Goal: Task Accomplishment & Management: Manage account settings

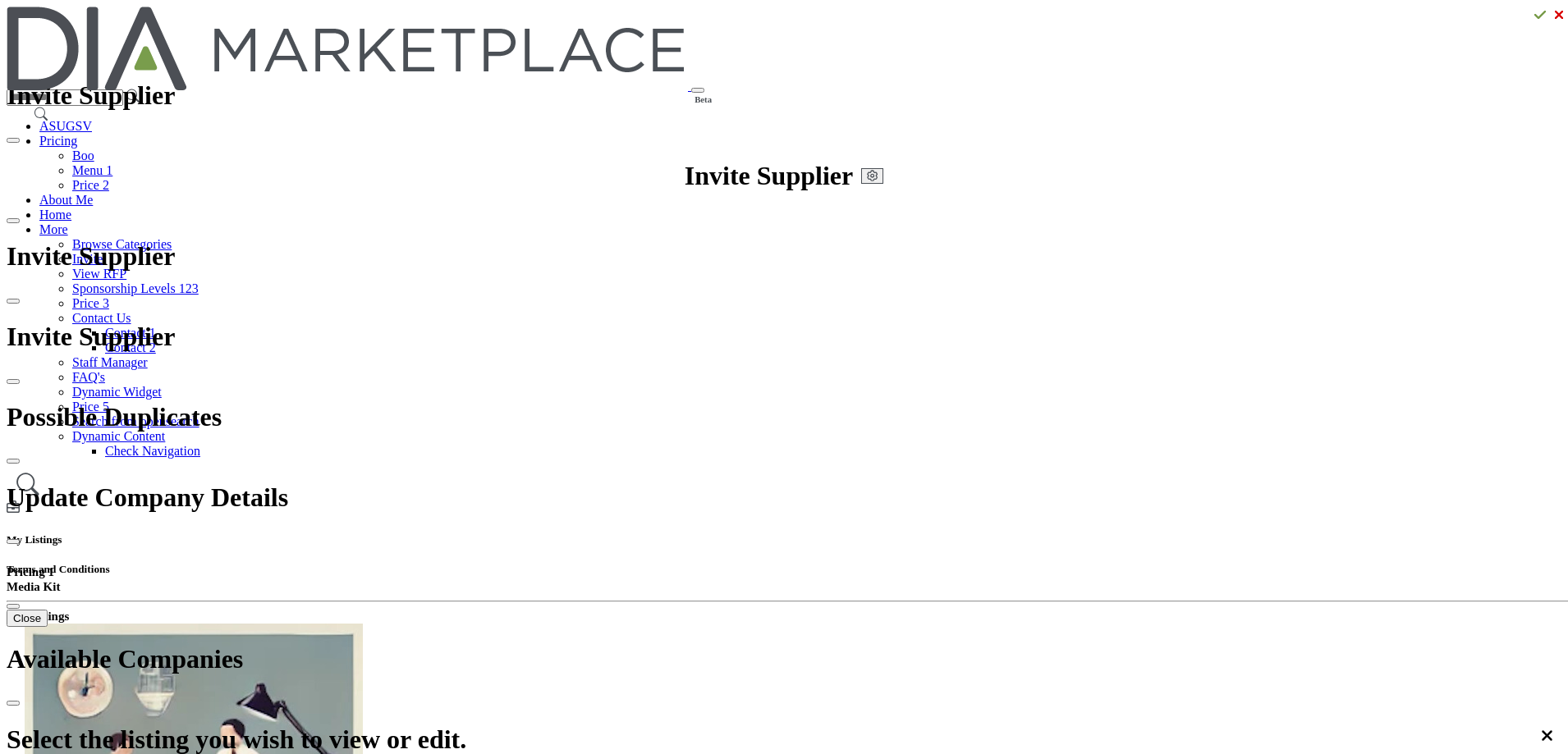
drag, startPoint x: 432, startPoint y: 216, endPoint x: 481, endPoint y: 257, distance: 63.9
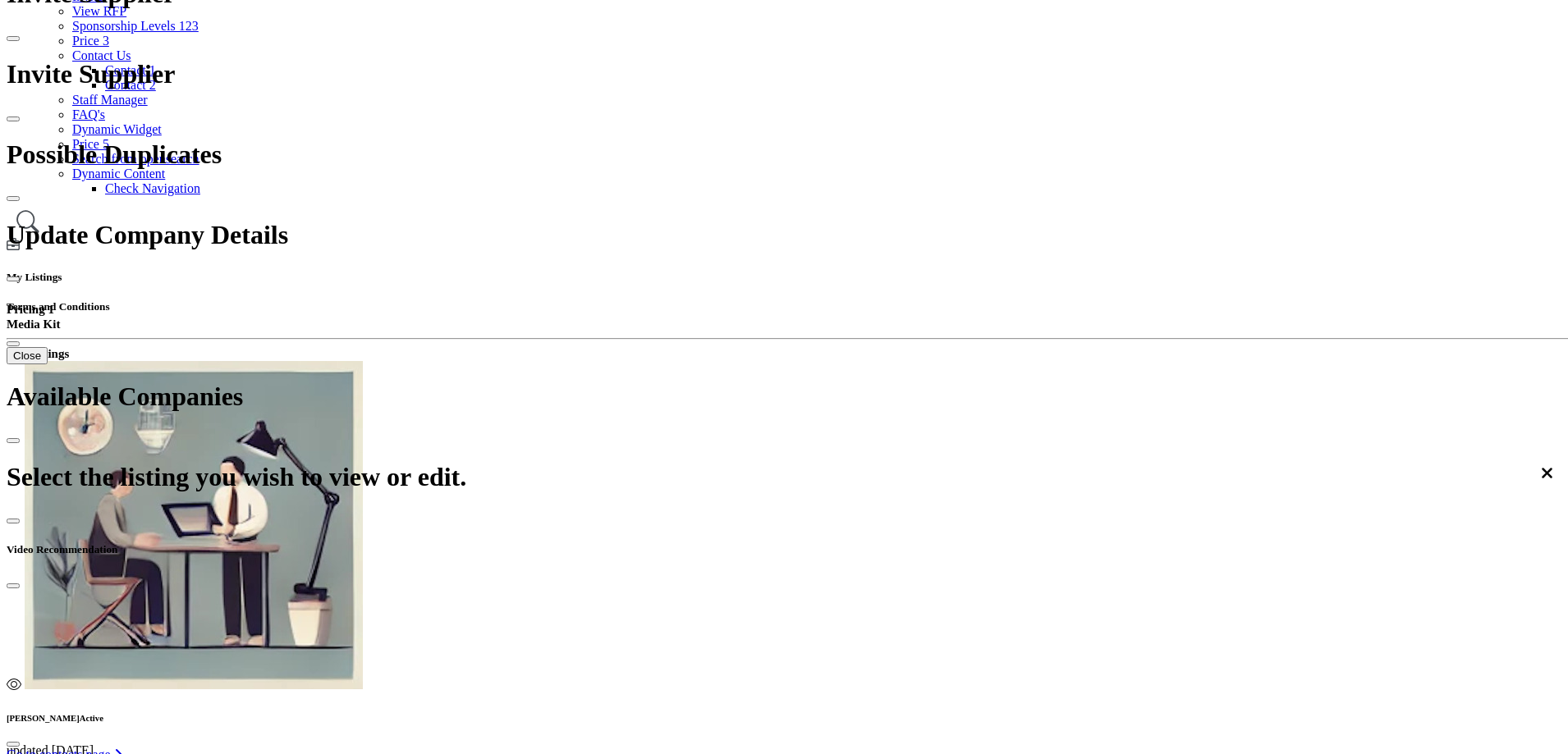
scroll to position [82, 0]
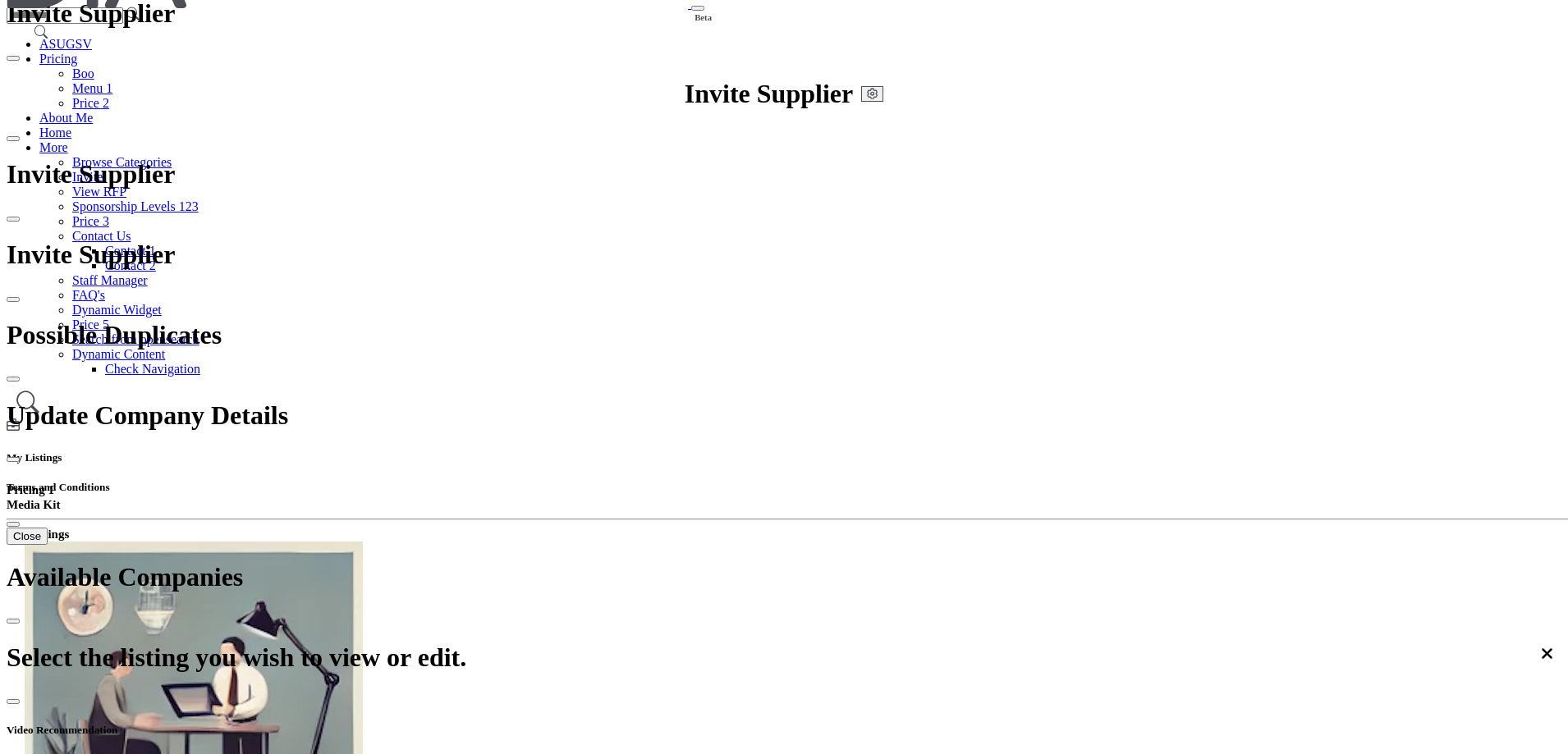
drag, startPoint x: 398, startPoint y: 125, endPoint x: 452, endPoint y: 132, distance: 54.5
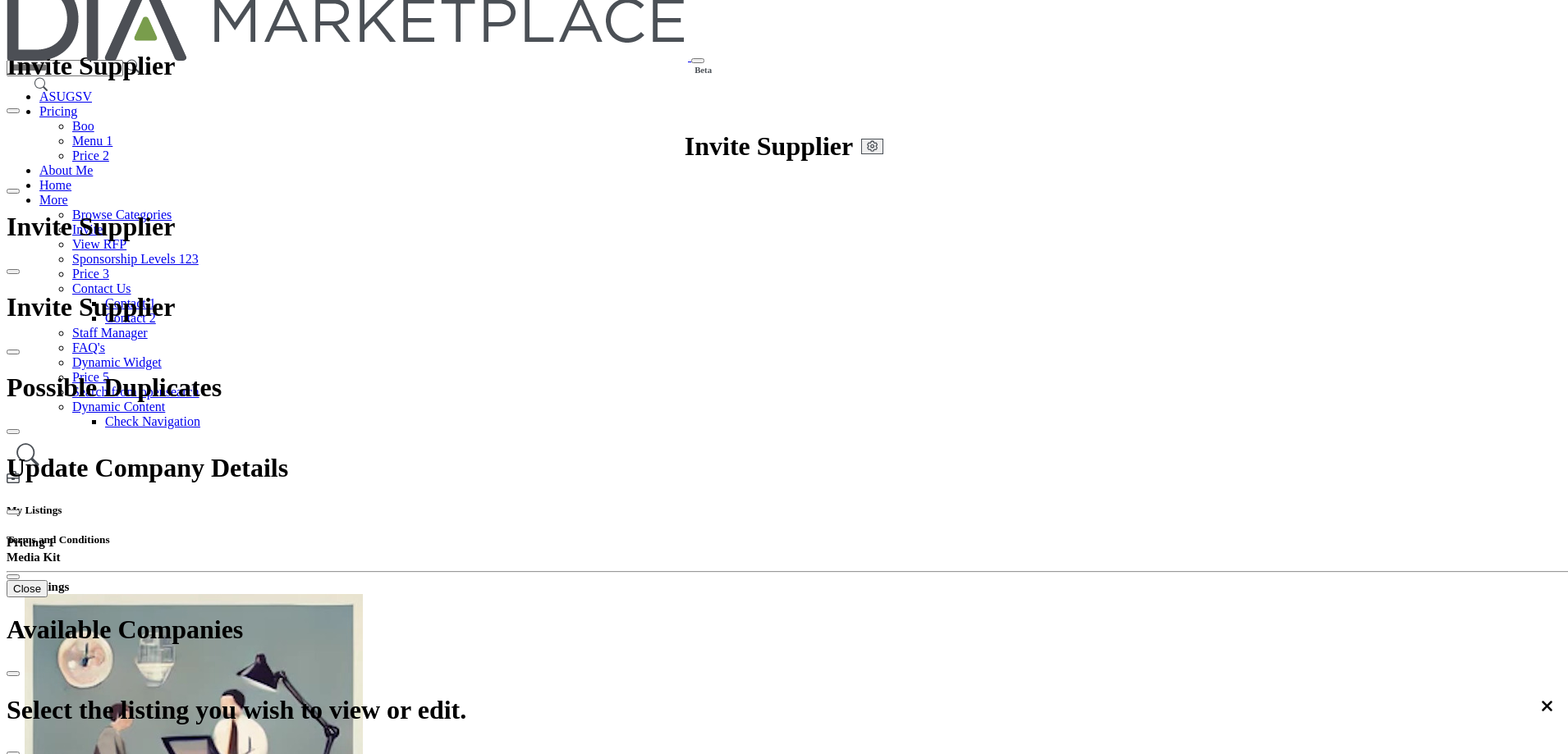
scroll to position [0, 0]
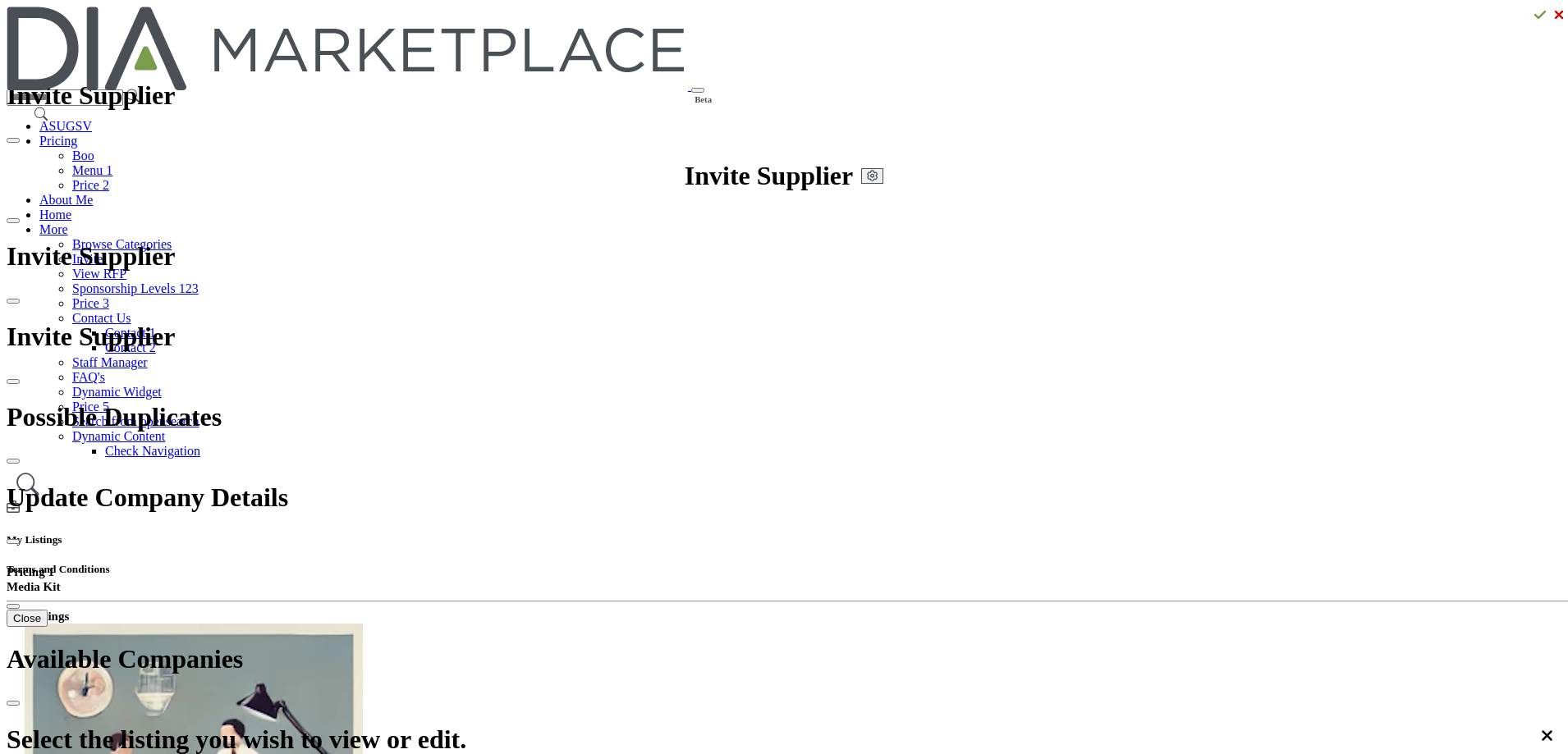
drag, startPoint x: 422, startPoint y: 214, endPoint x: 445, endPoint y: 220, distance: 23.8
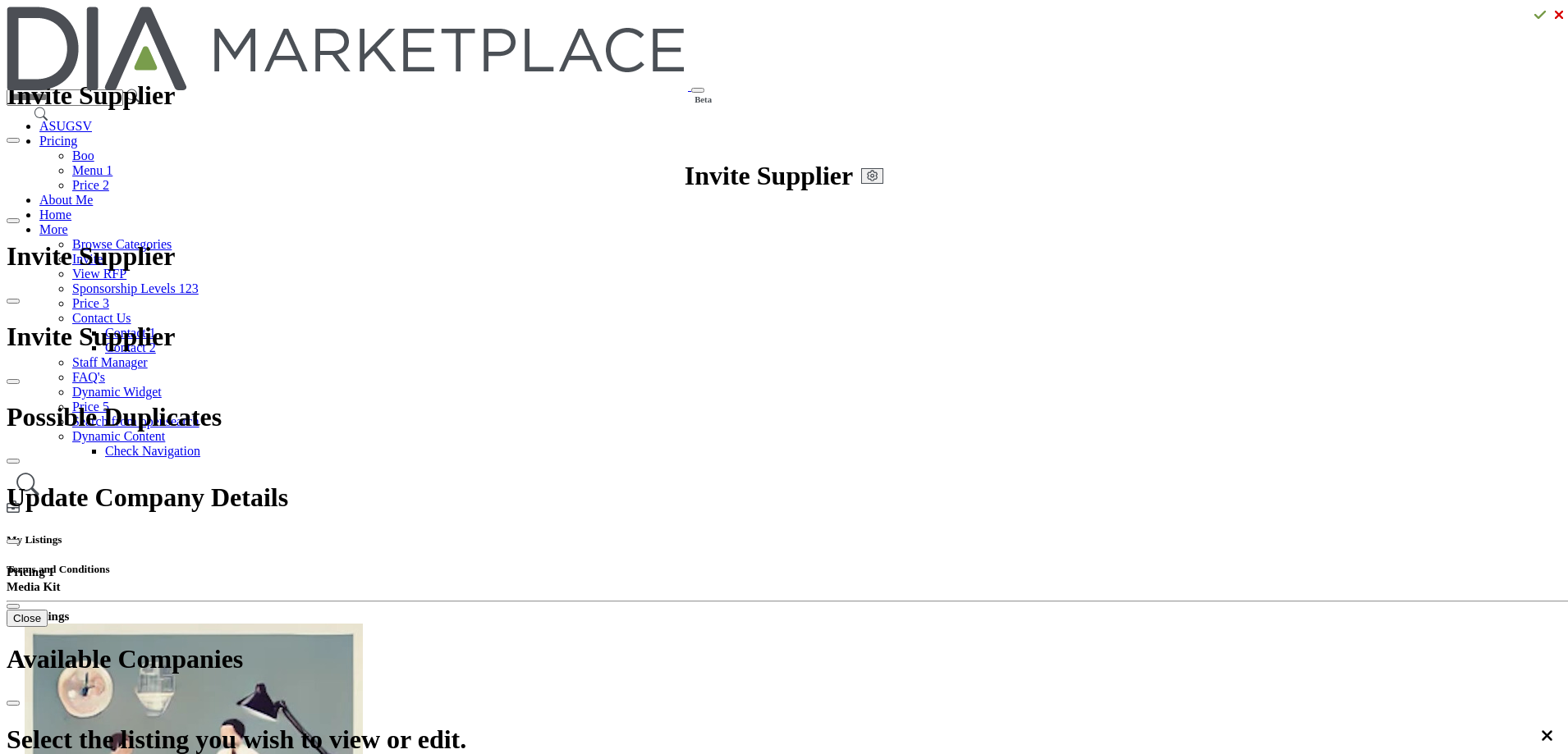
drag, startPoint x: 324, startPoint y: 311, endPoint x: 366, endPoint y: 247, distance: 76.6
drag, startPoint x: 424, startPoint y: 216, endPoint x: 449, endPoint y: 192, distance: 34.7
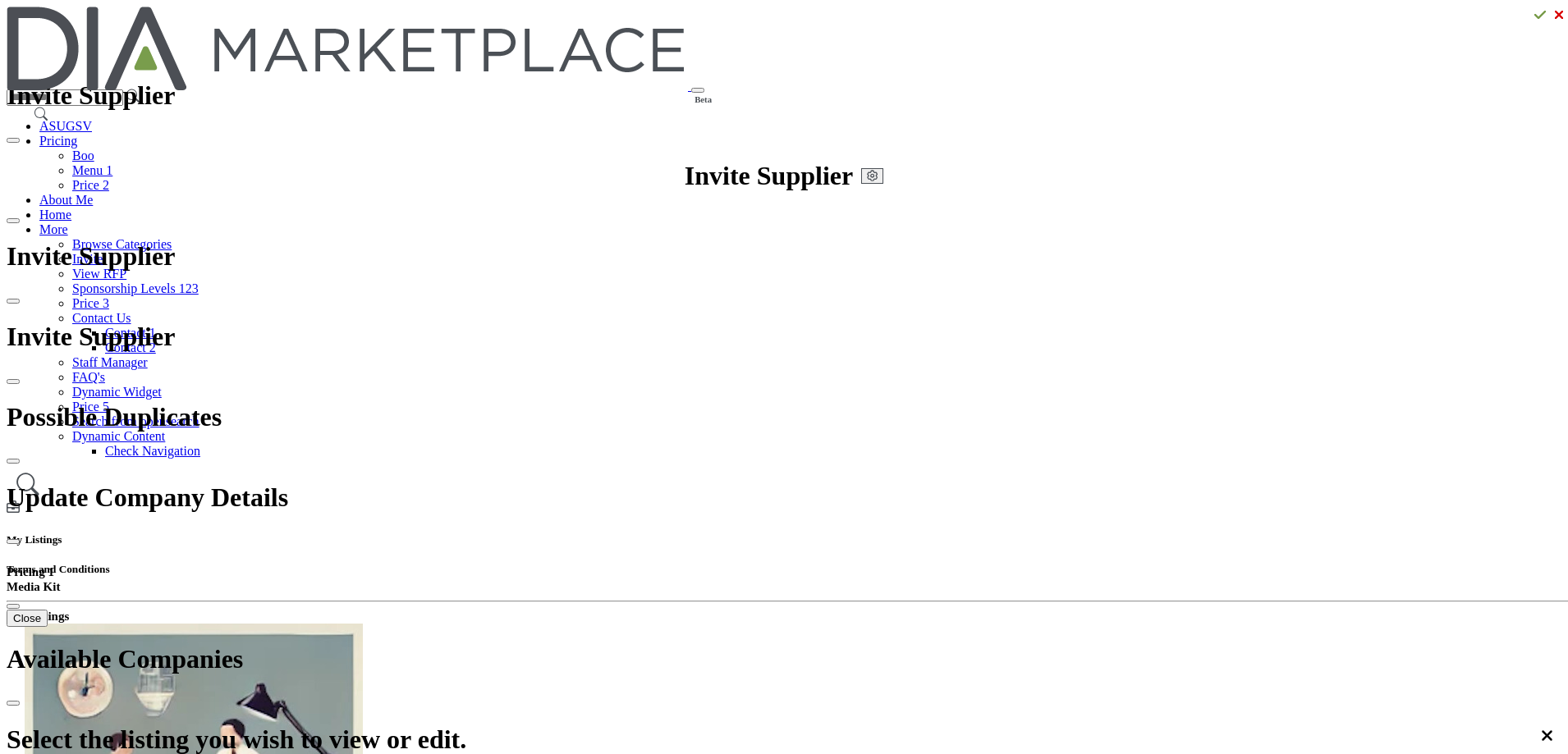
drag, startPoint x: 1242, startPoint y: 123, endPoint x: 1304, endPoint y: 111, distance: 63.2
click at [466, 29] on img at bounding box center [347, 48] width 682 height 84
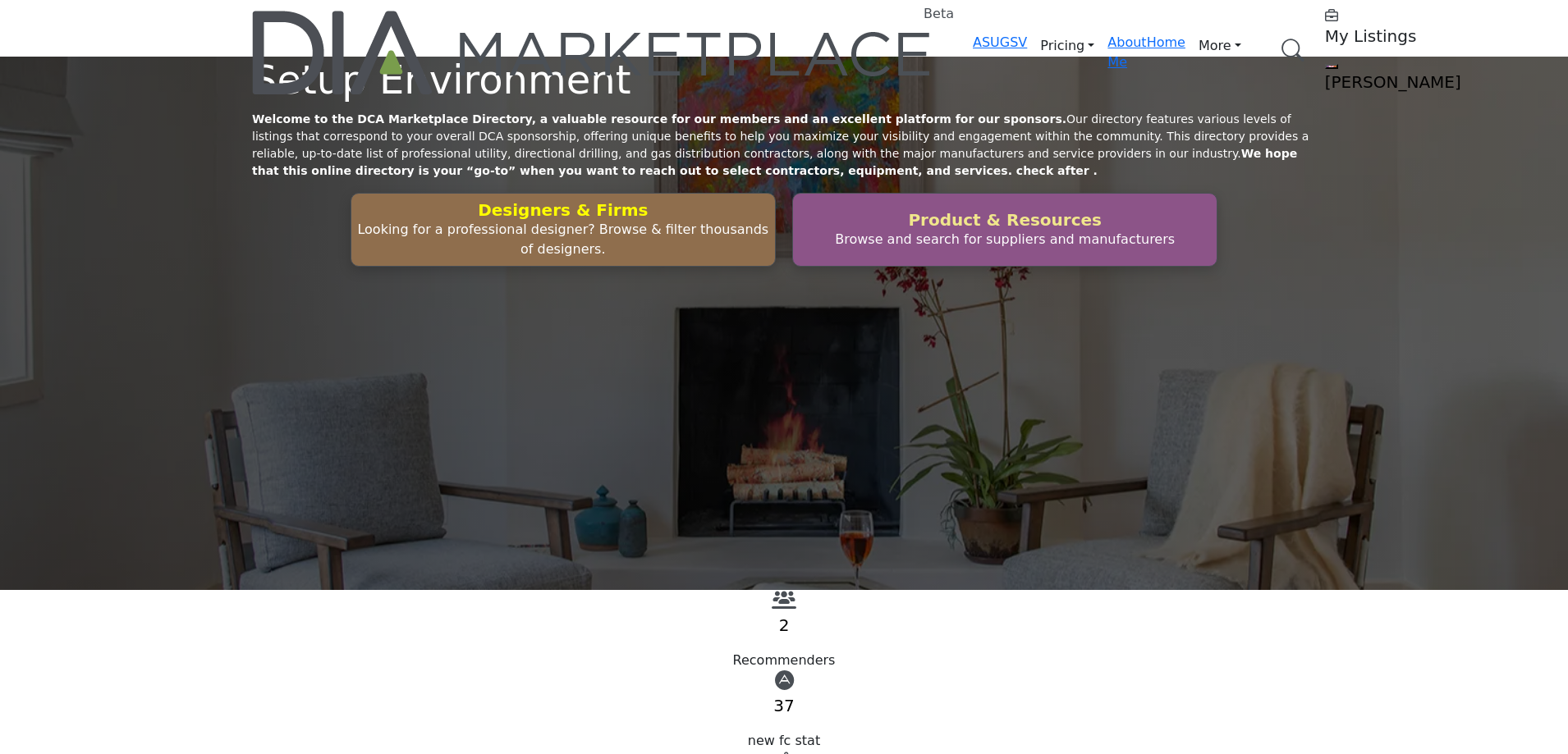
click at [770, 220] on h2 "Product & Resources" at bounding box center [564, 209] width 414 height 19
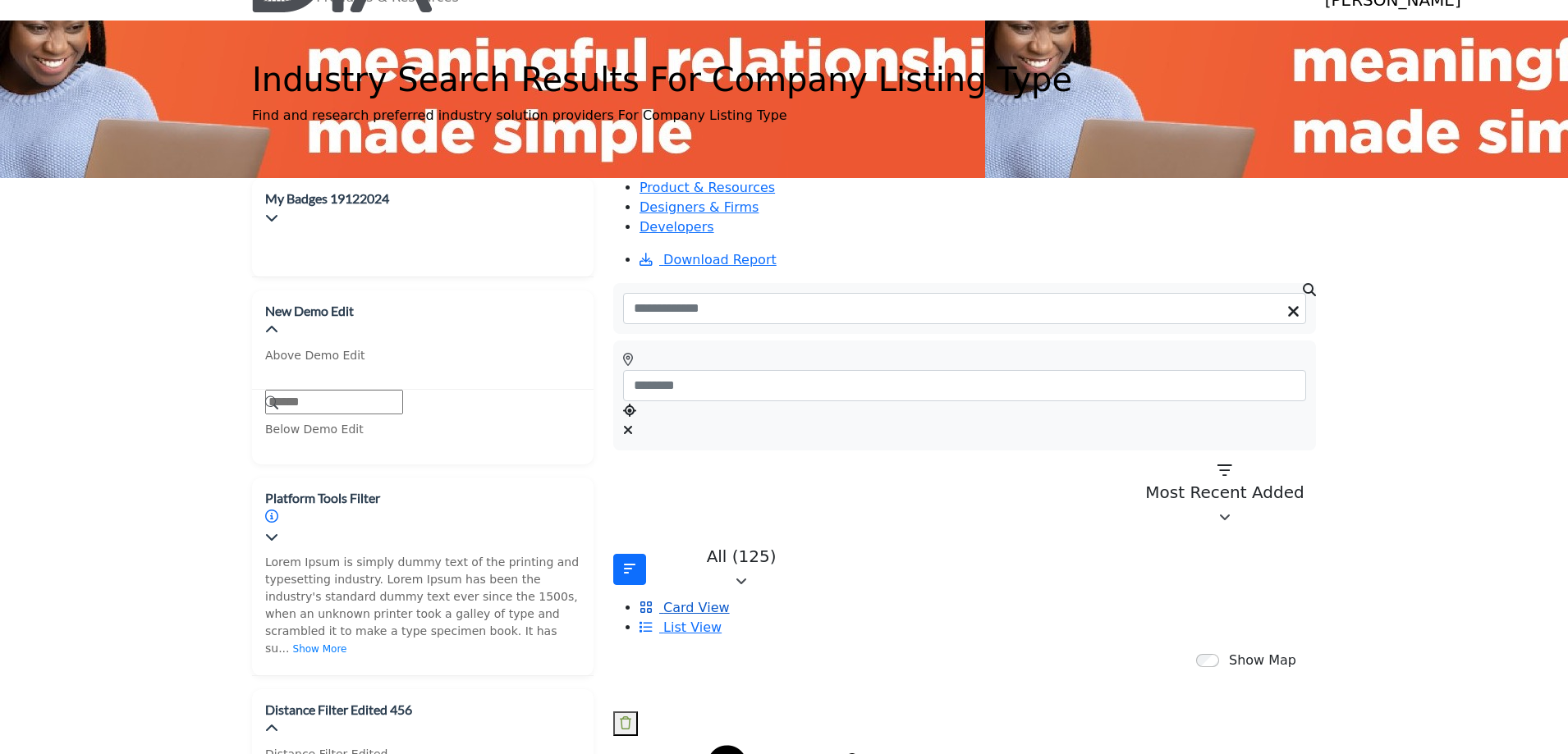
click at [729, 599] on span "Card View" at bounding box center [696, 607] width 66 height 15
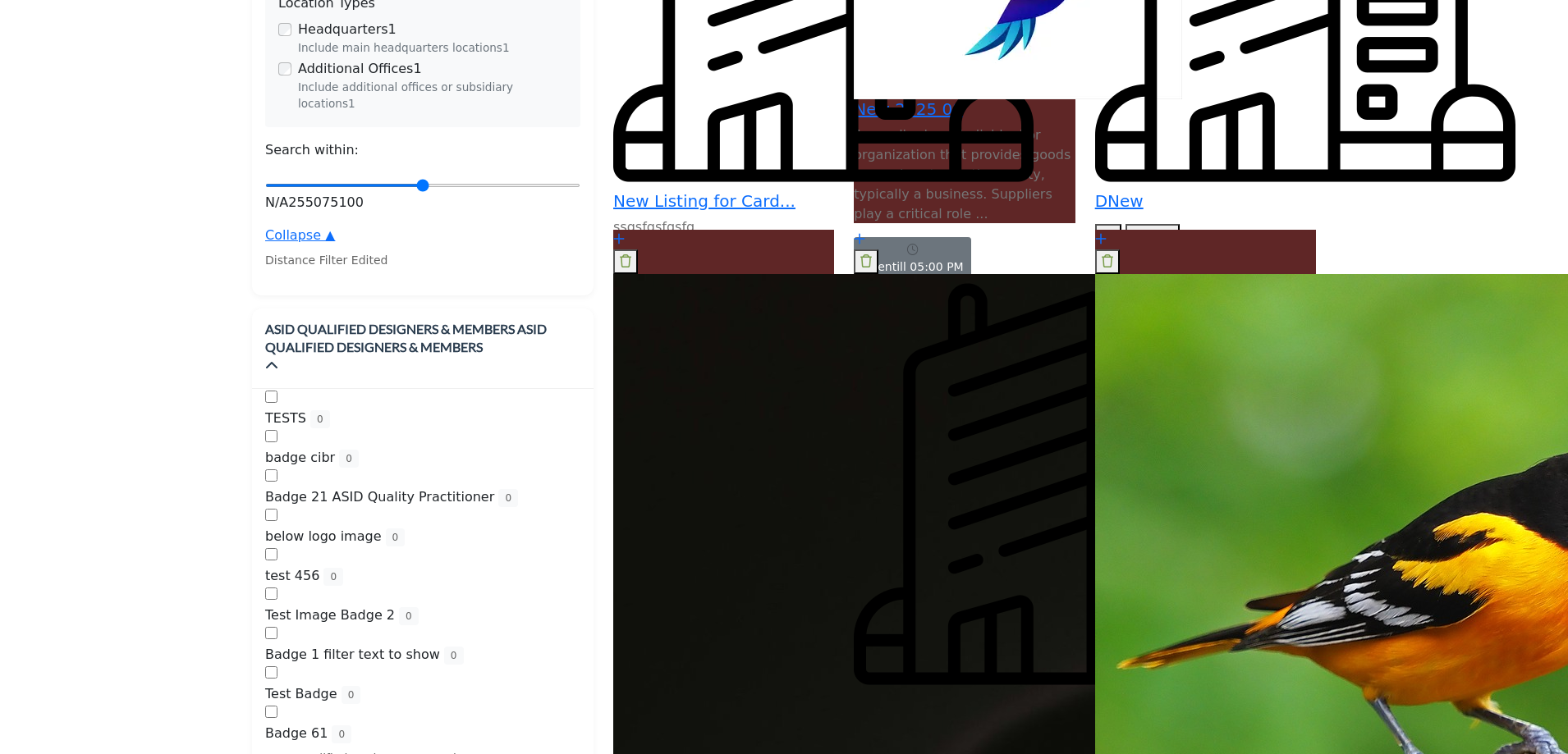
scroll to position [164, 0]
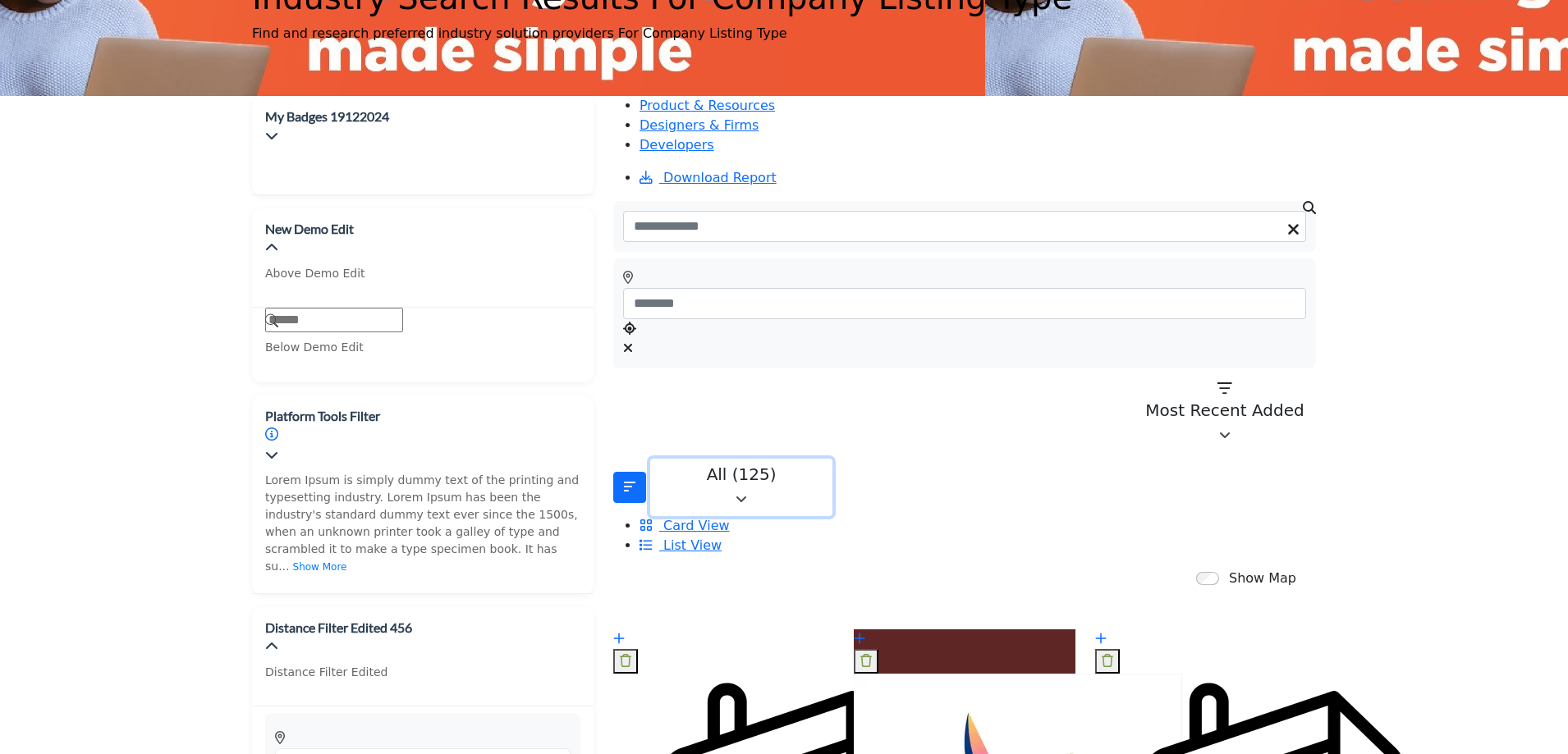
click at [707, 464] on div "All (125)" at bounding box center [741, 474] width 161 height 19
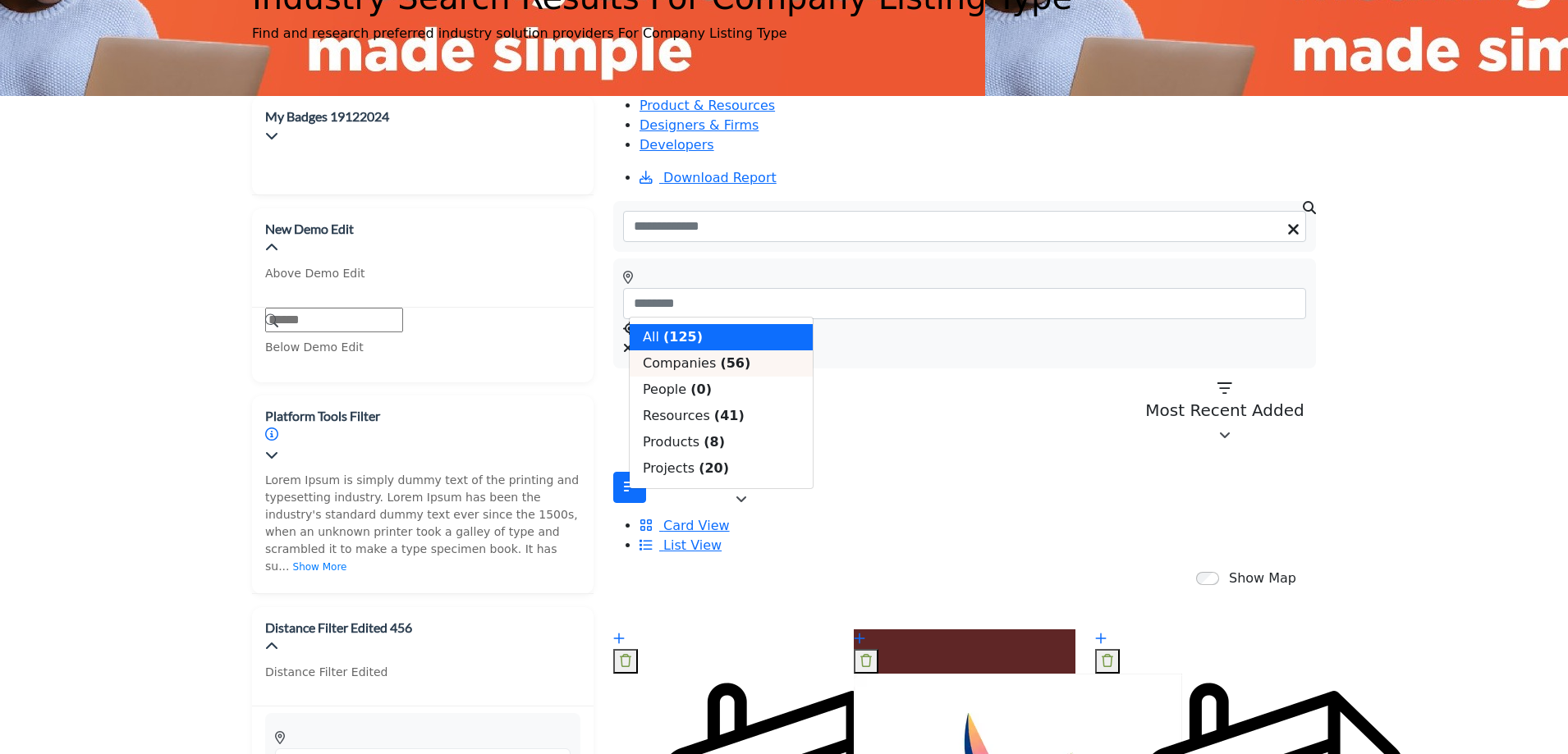
click at [683, 371] on span "Companies" at bounding box center [679, 363] width 73 height 15
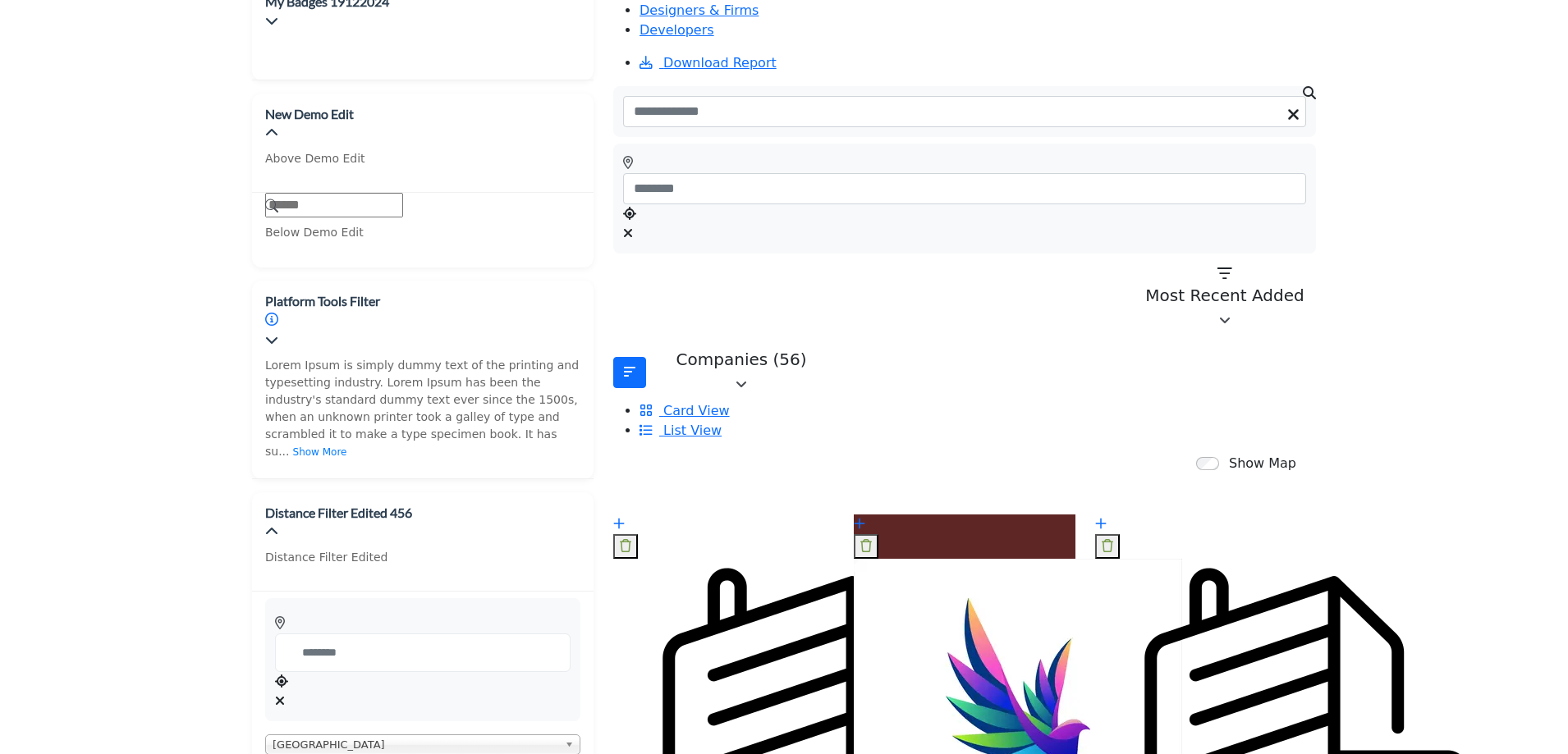
scroll to position [574, 0]
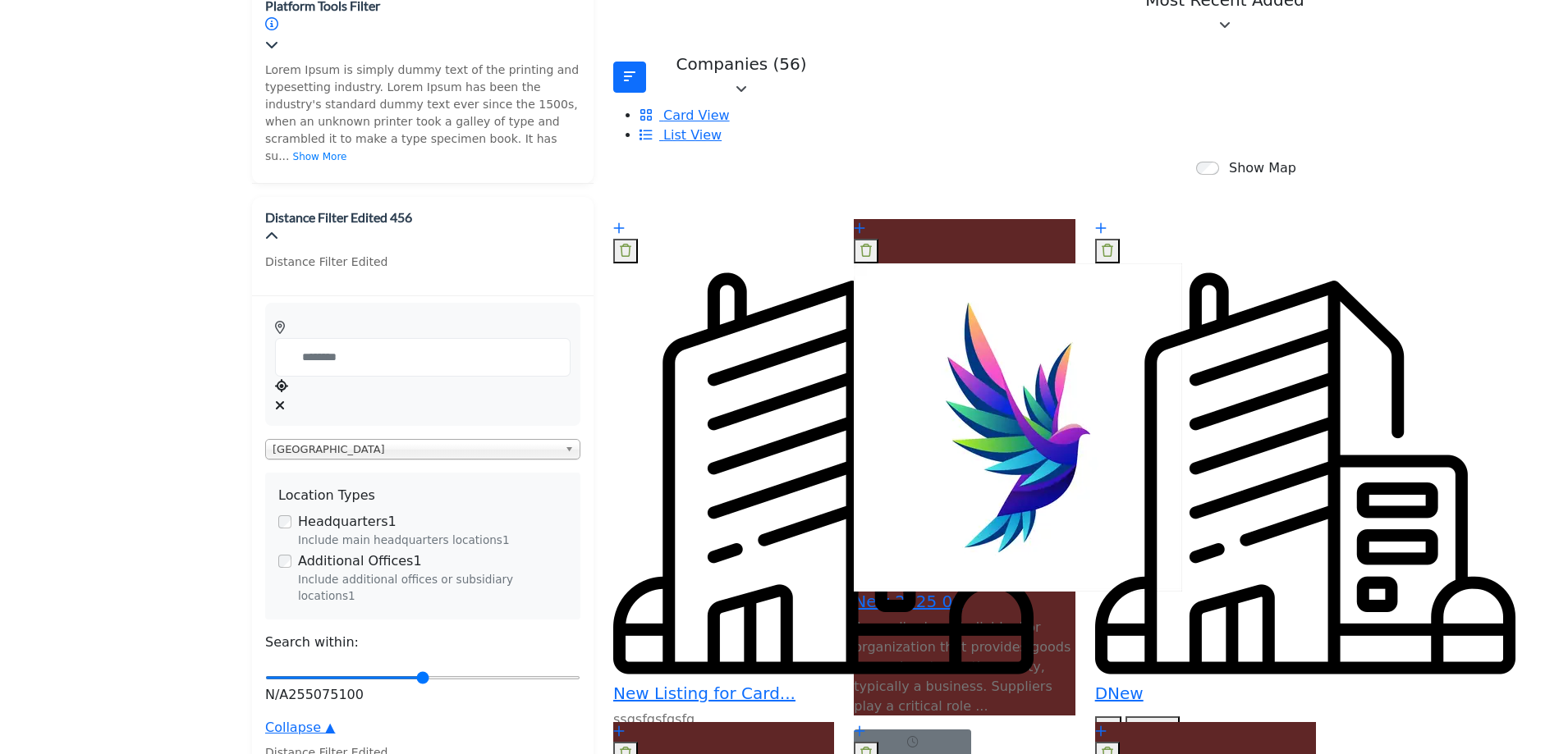
click at [738, 436] on div "View email address of this listing Quick View" at bounding box center [723, 467] width 241 height 496
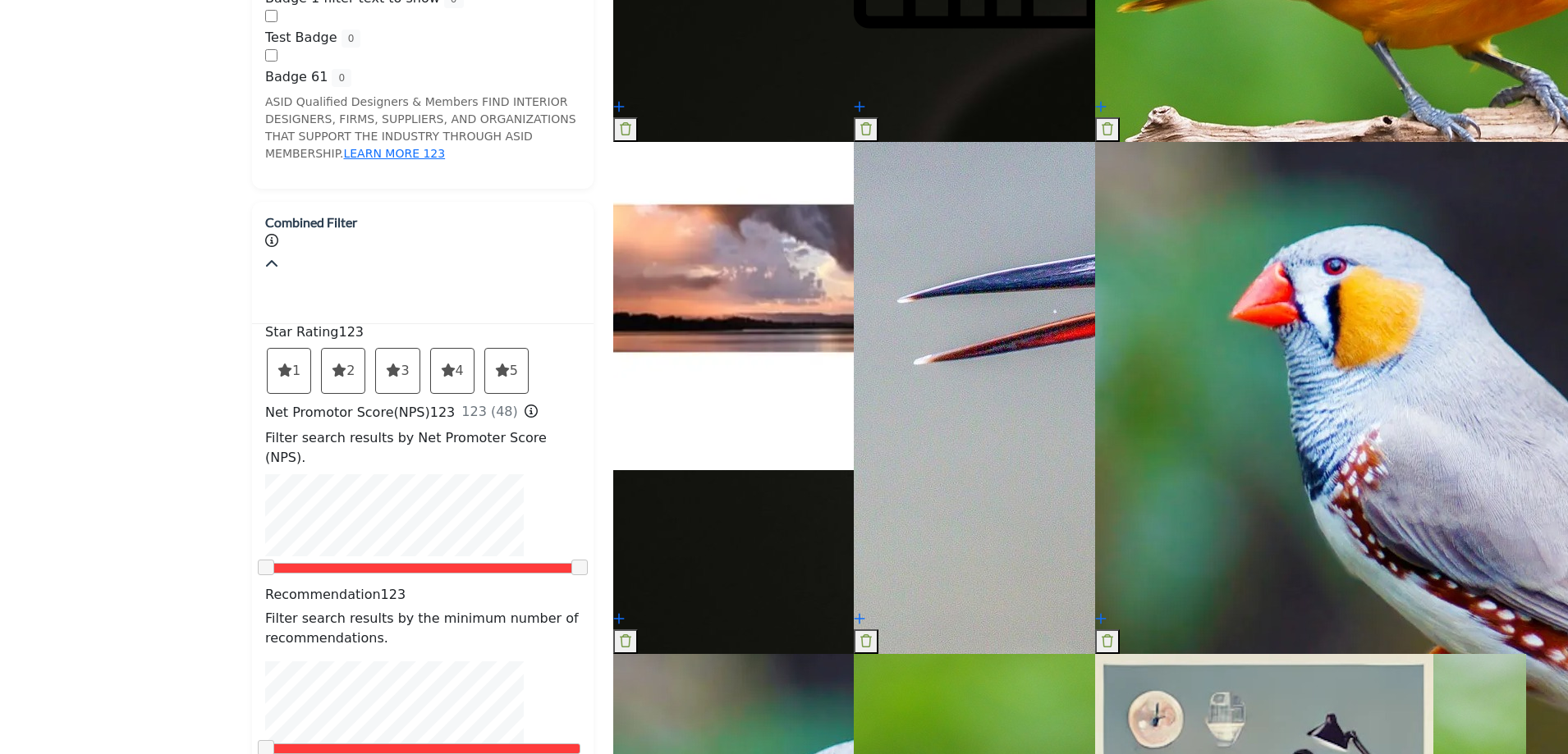
scroll to position [1559, 0]
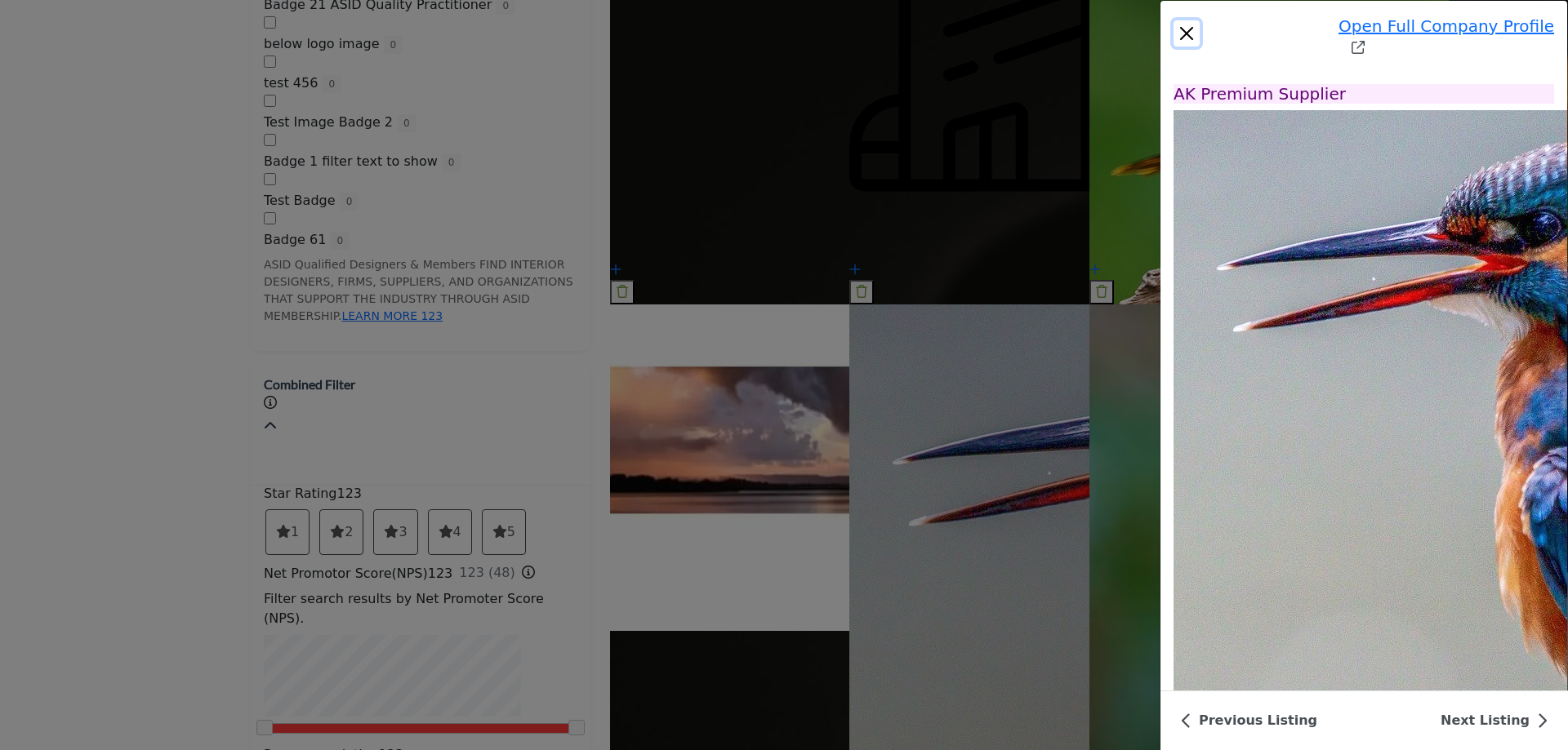
click at [1173, 20] on button "Close" at bounding box center [1186, 33] width 26 height 26
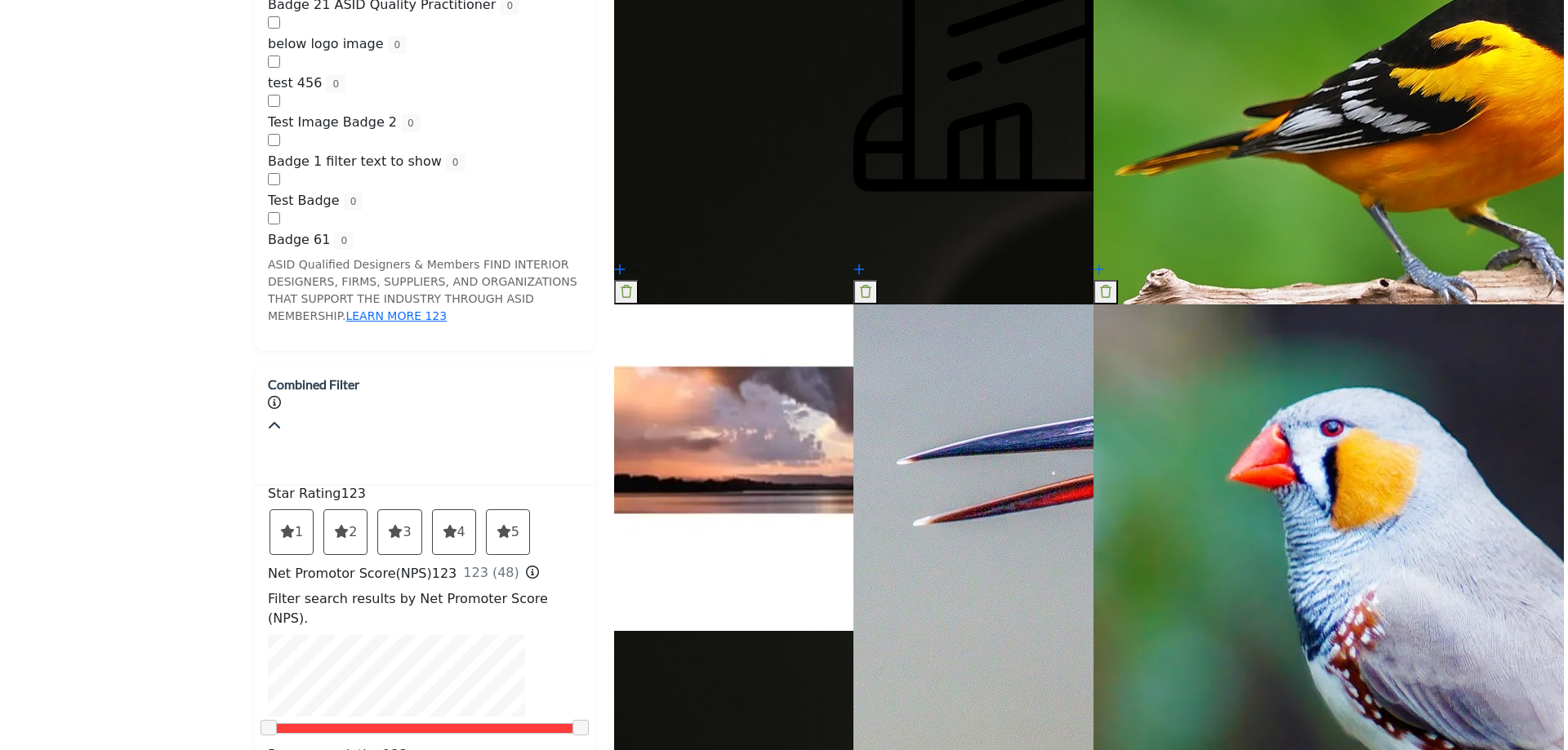
scroll to position [2040, 0]
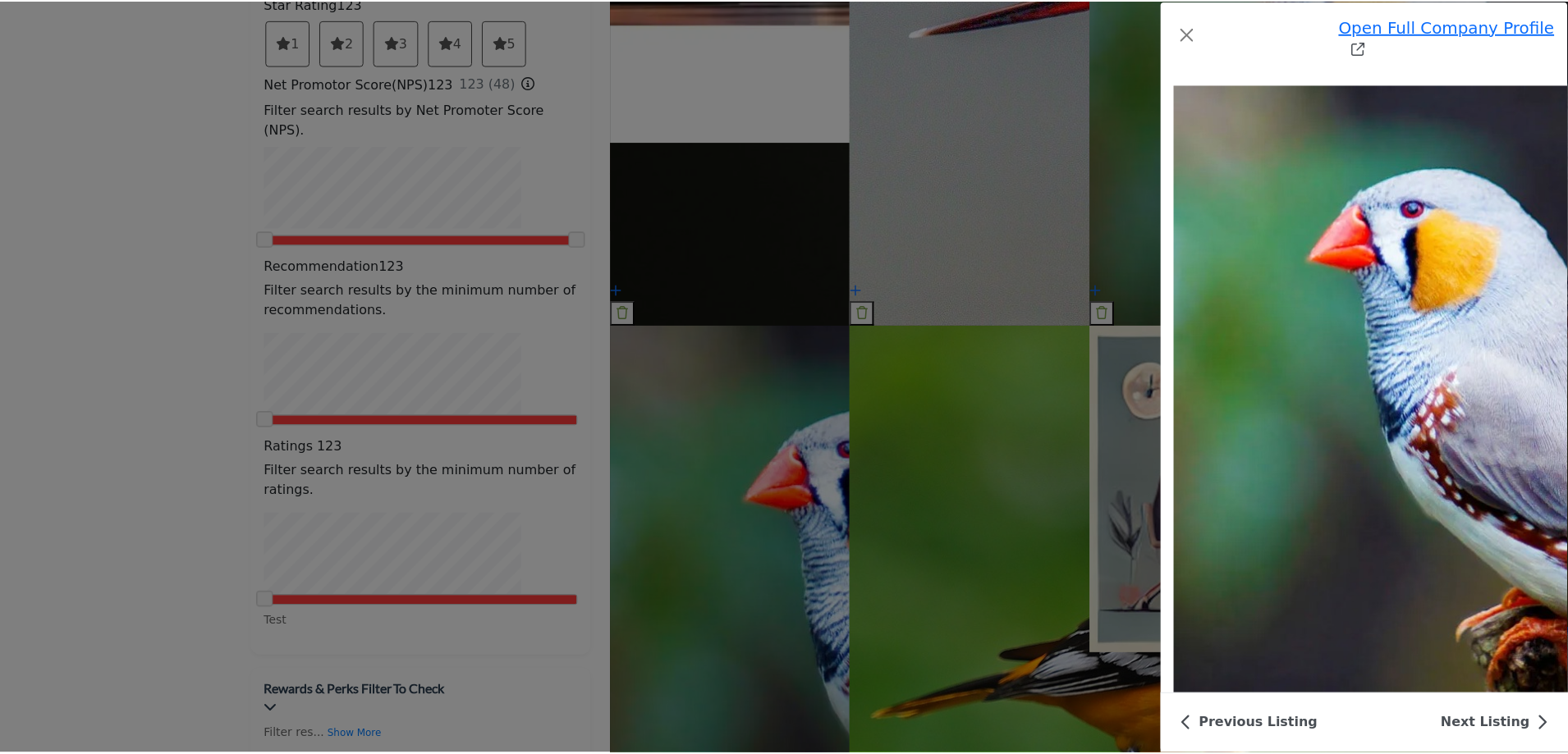
scroll to position [0, 0]
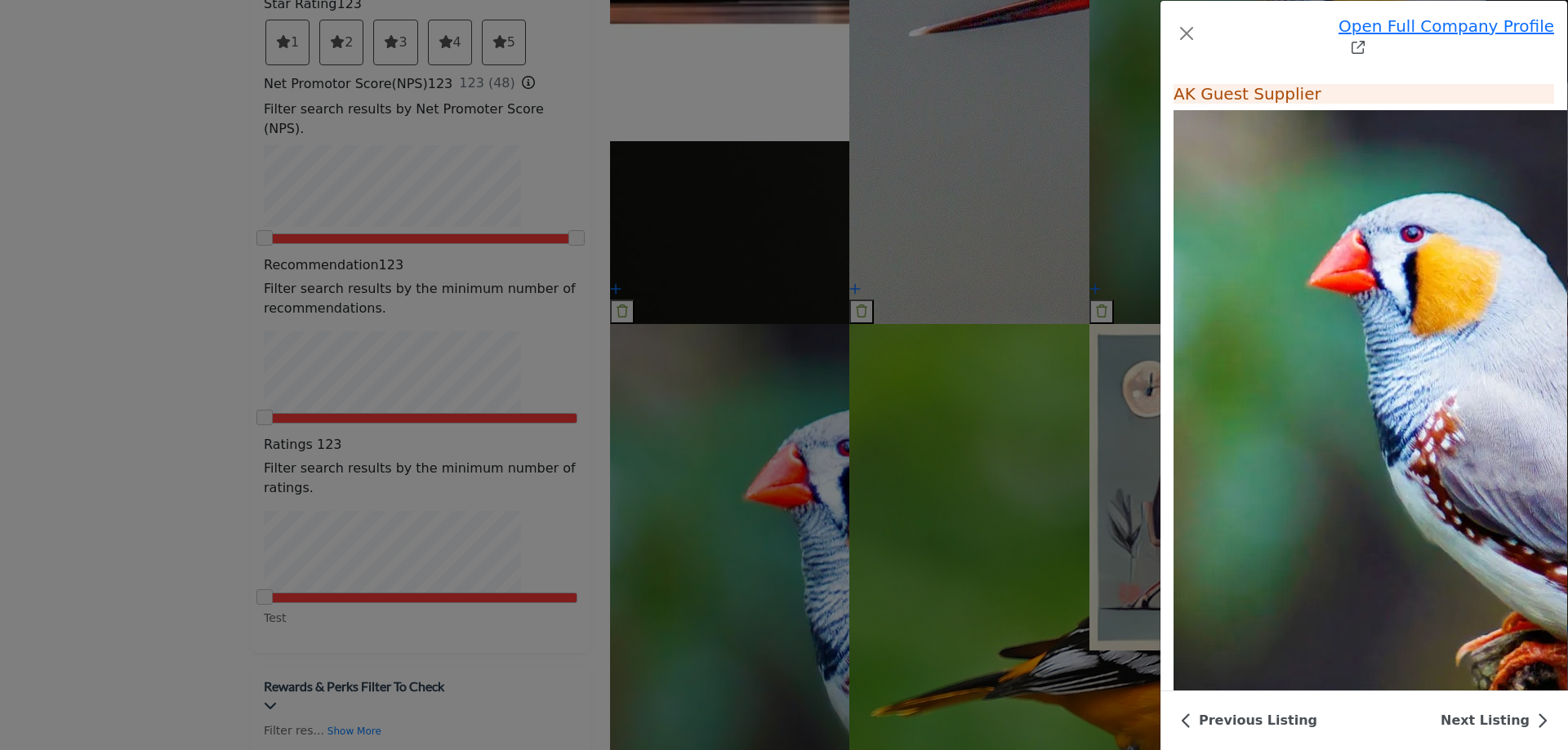
click at [57, 251] on div "Open Full Company Profile AK Guest Supplier Follow Followed Likes" at bounding box center [784, 375] width 1568 height 750
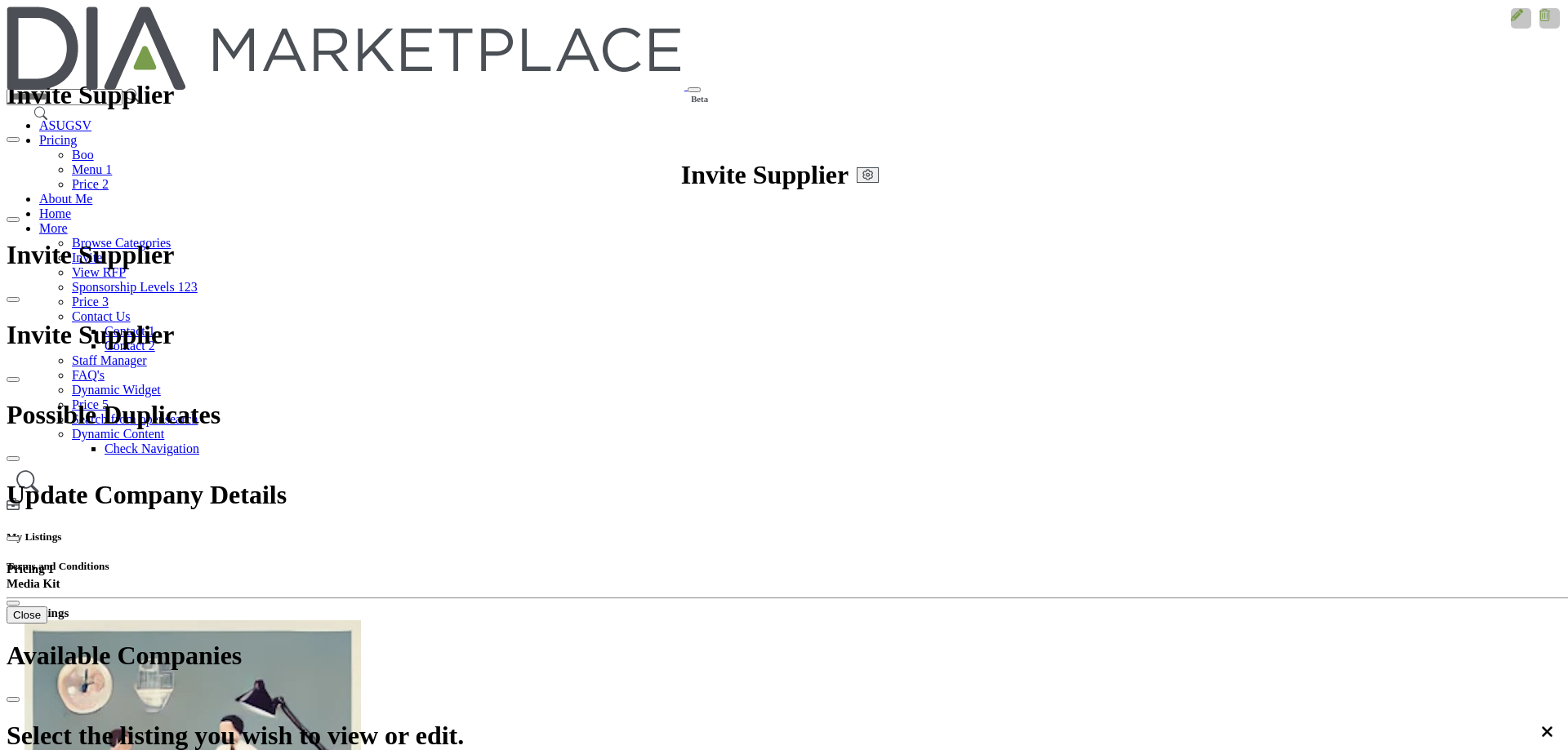
drag, startPoint x: 405, startPoint y: 244, endPoint x: 420, endPoint y: 332, distance: 89.3
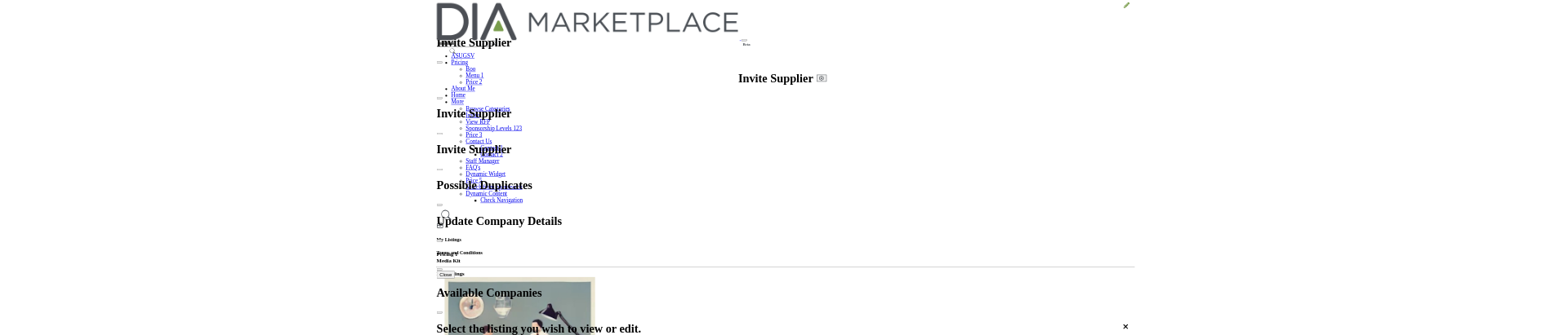
scroll to position [511, 0]
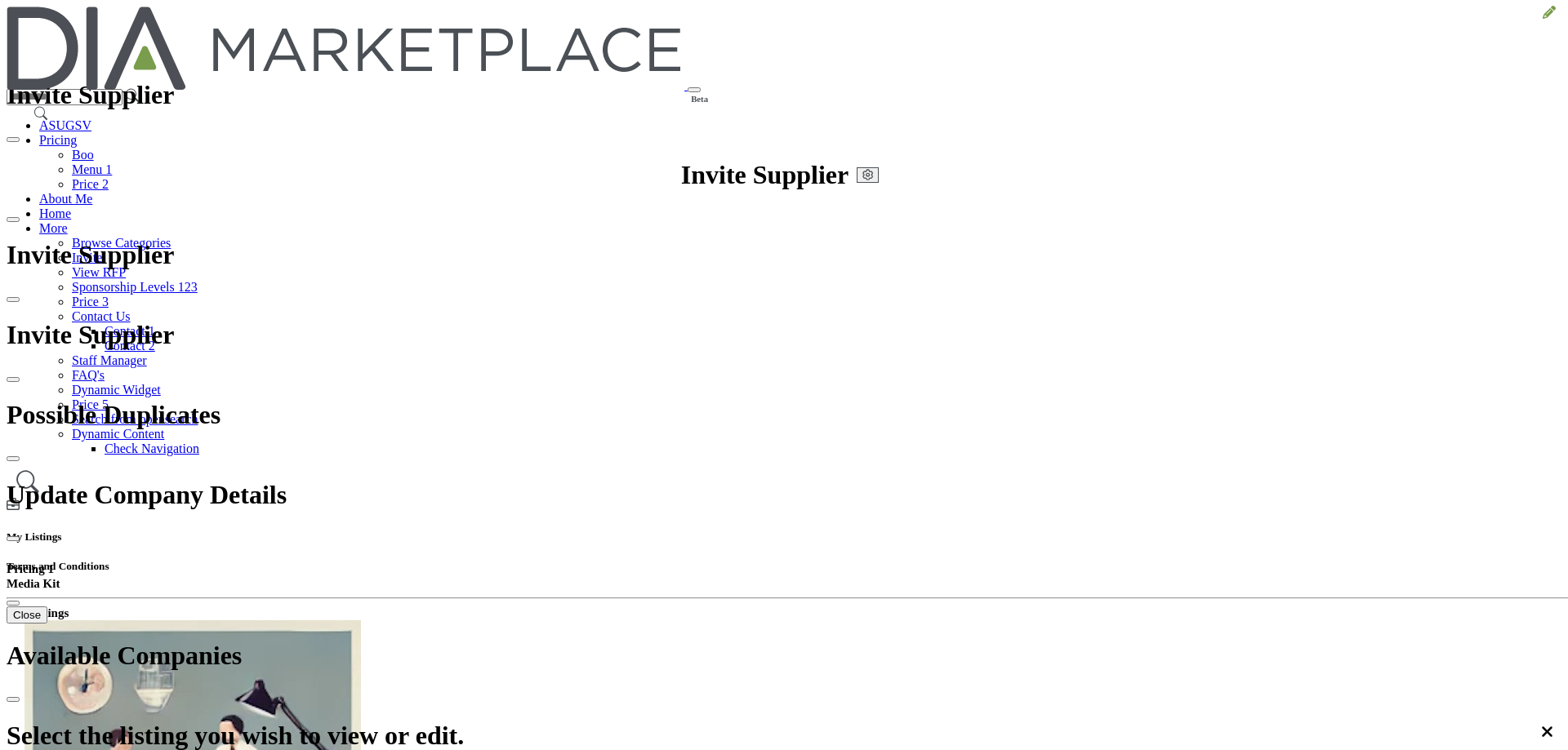
drag, startPoint x: 1184, startPoint y: 358, endPoint x: 1180, endPoint y: 433, distance: 75.1
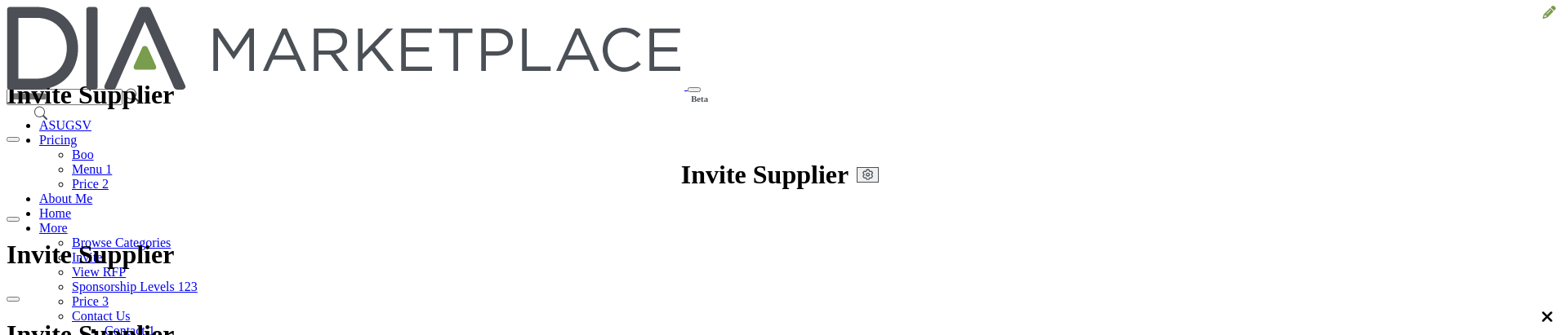
scroll to position [421, 0]
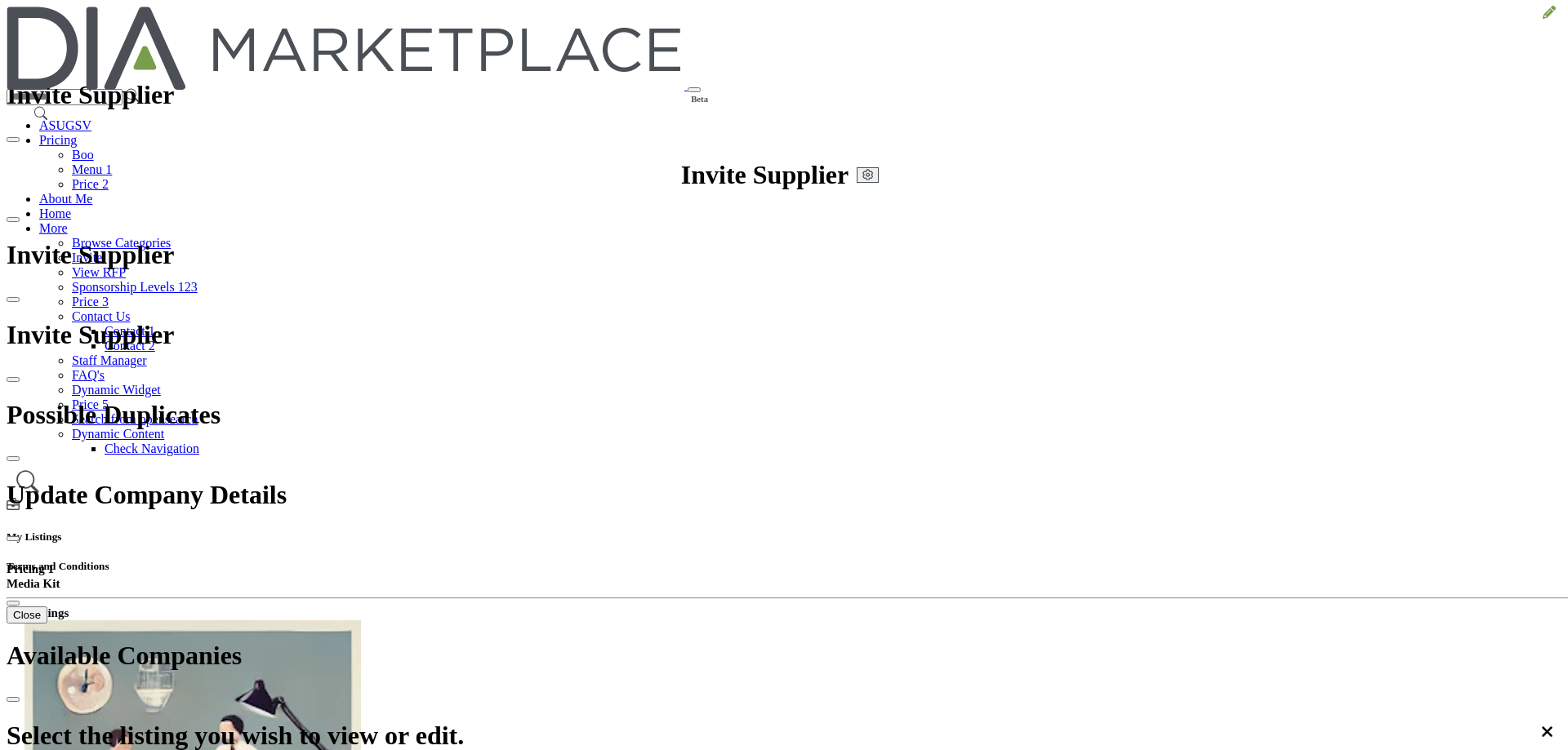
scroll to position [0, 0]
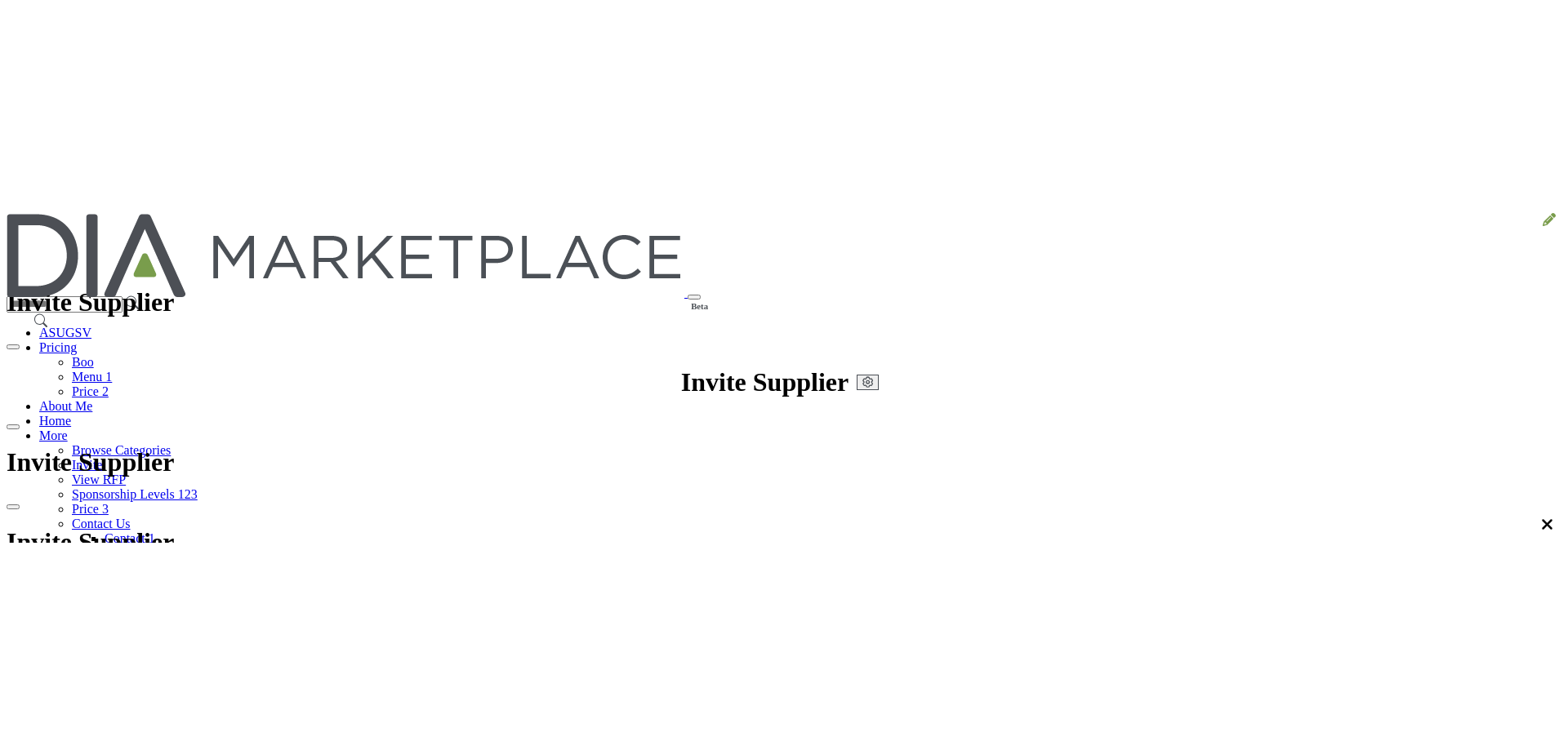
scroll to position [133, 0]
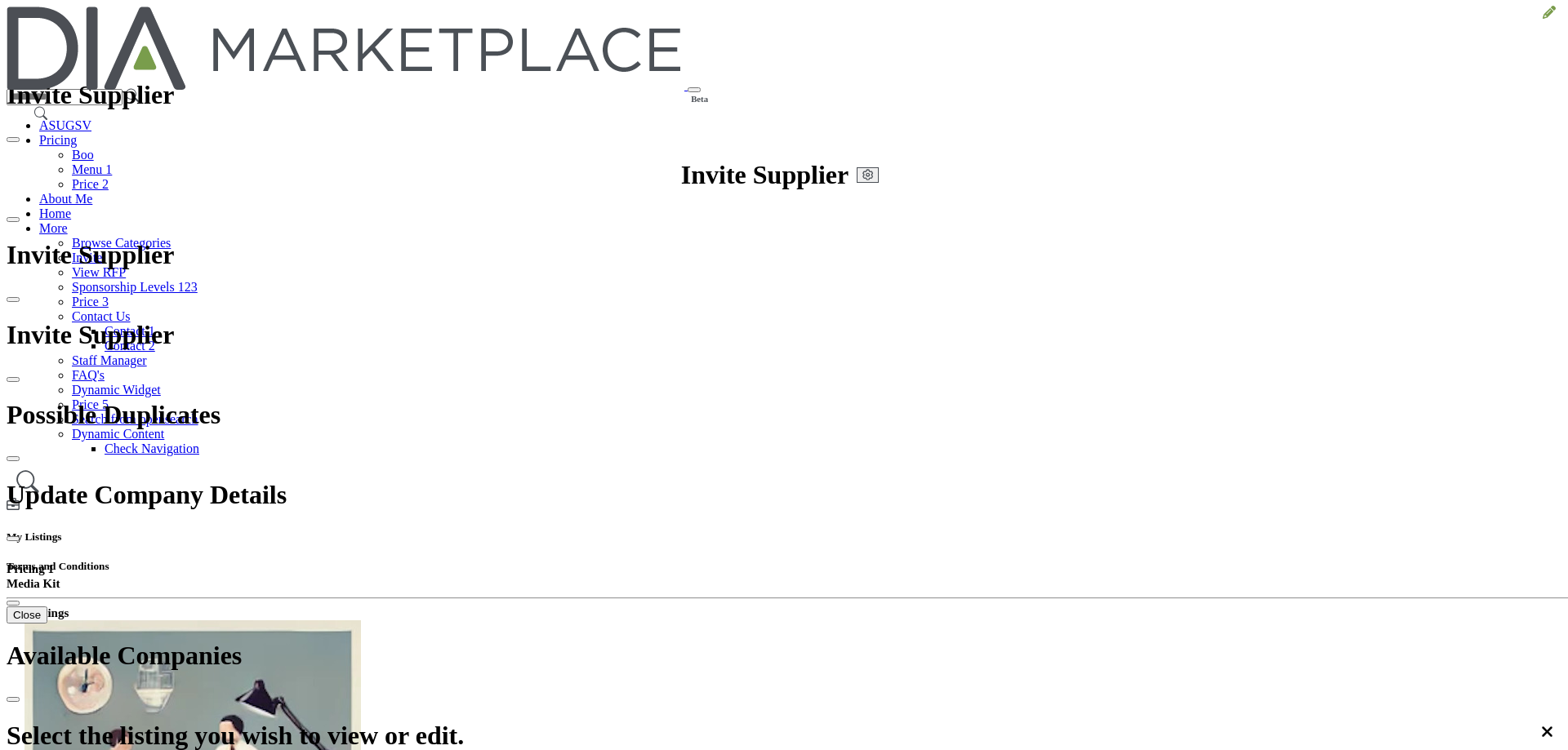
drag, startPoint x: 1084, startPoint y: 27, endPoint x: 1077, endPoint y: 4, distance: 24.0
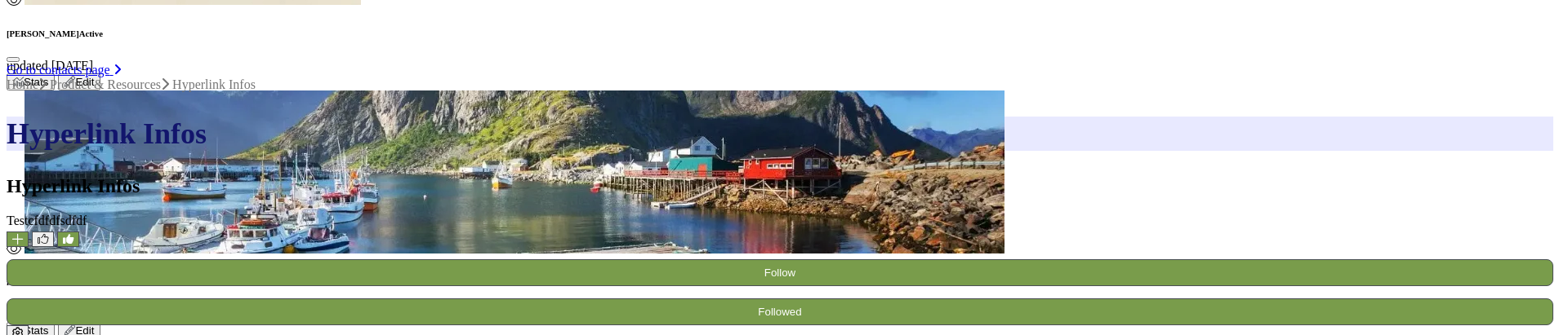
scroll to position [899, 0]
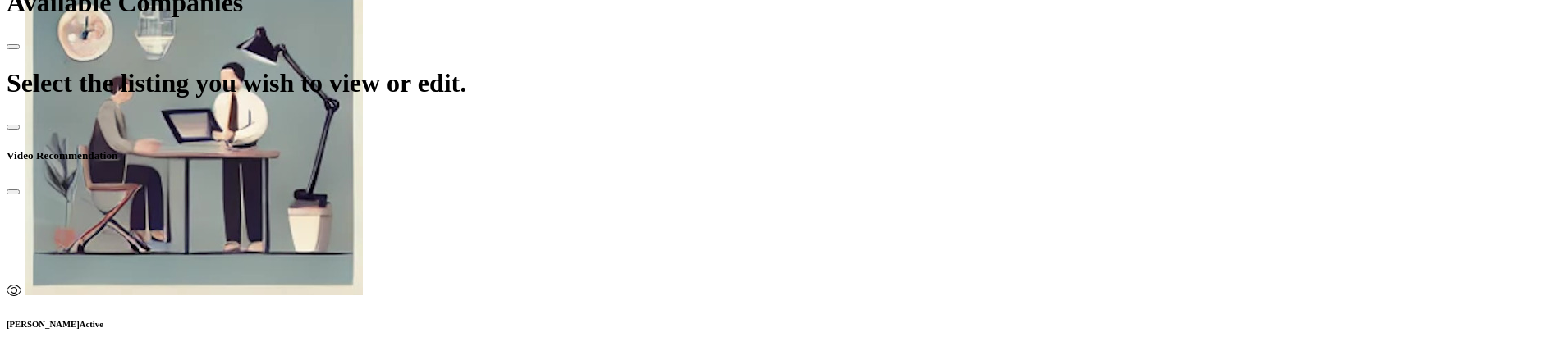
scroll to position [656, 0]
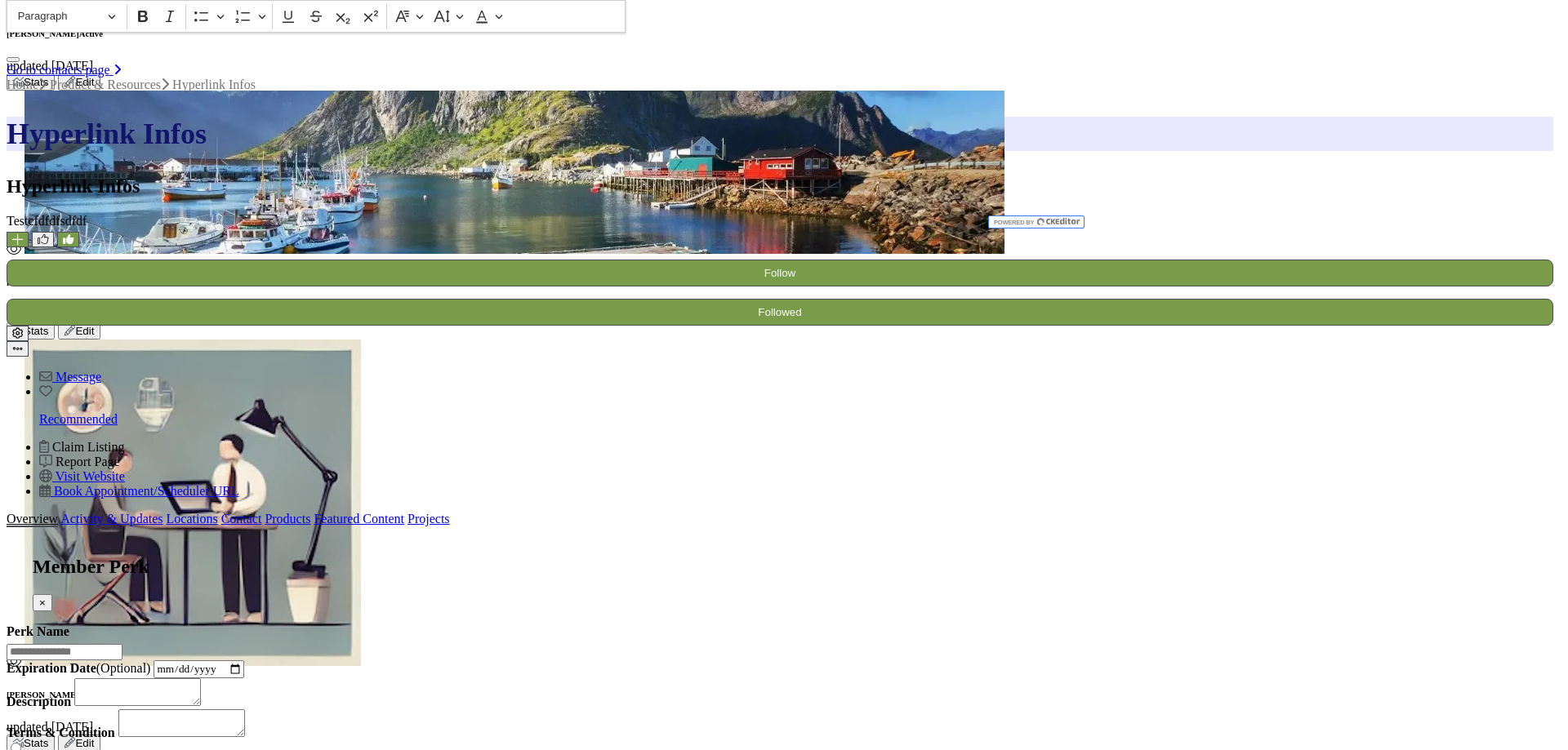
scroll to position [0, 0]
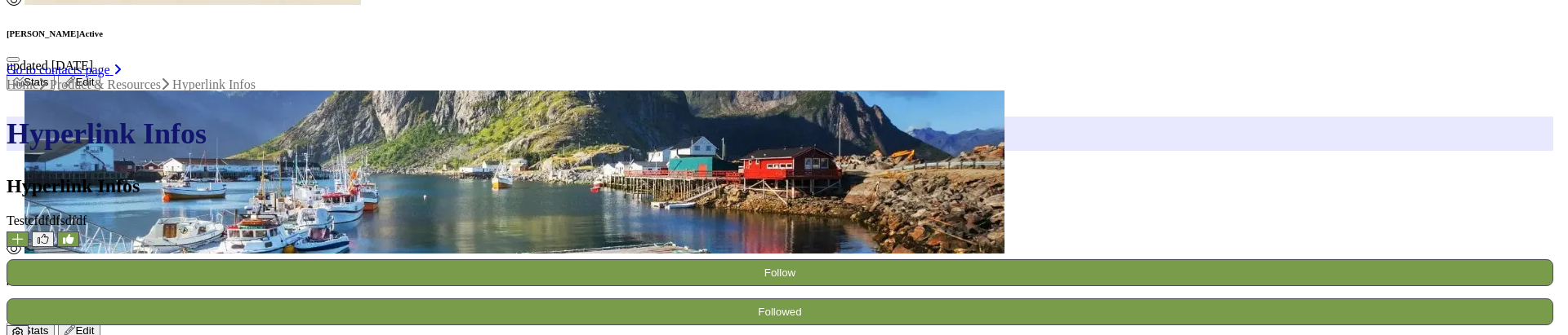
scroll to position [529, 0]
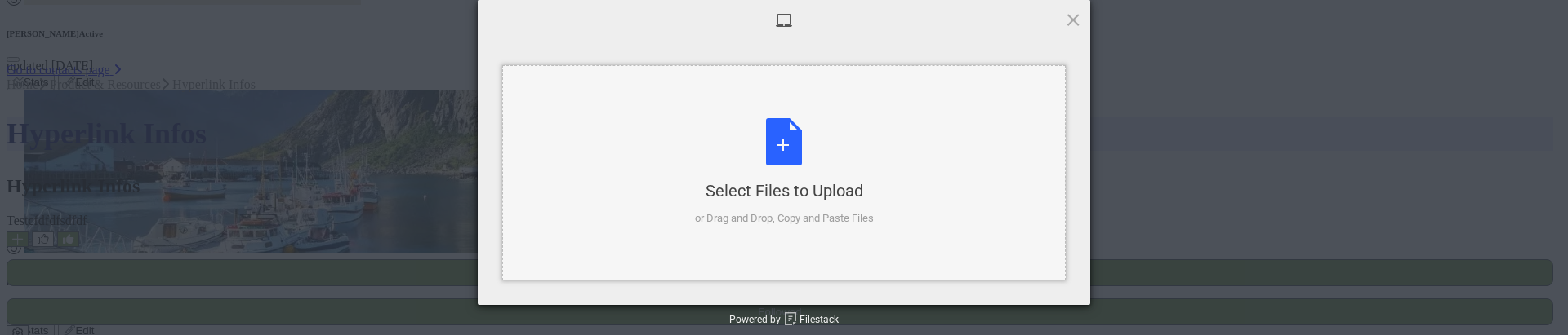
click at [772, 167] on div "Select Files to Upload or Drag and Drop, Copy and Paste Files" at bounding box center [784, 172] width 179 height 108
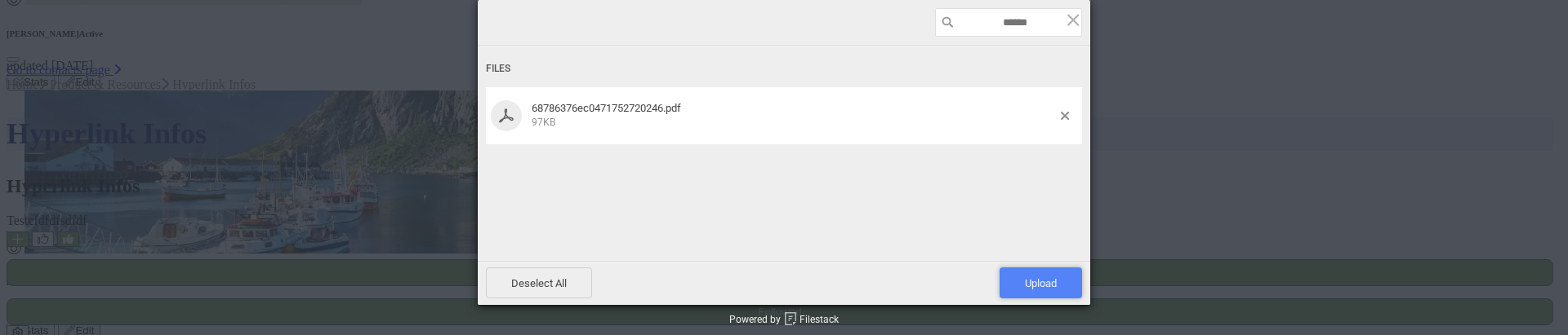
click at [1031, 290] on span "Upload 1" at bounding box center [1041, 283] width 32 height 13
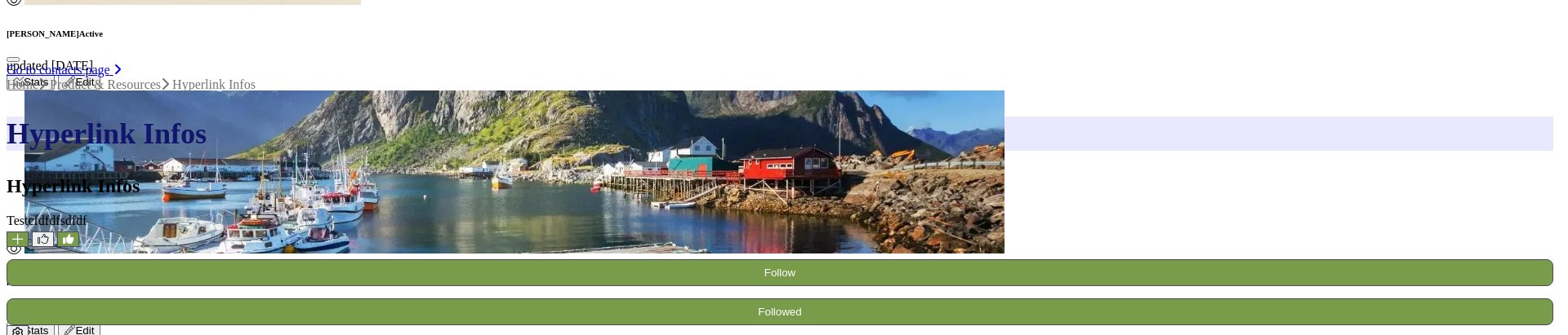
scroll to position [437, 0]
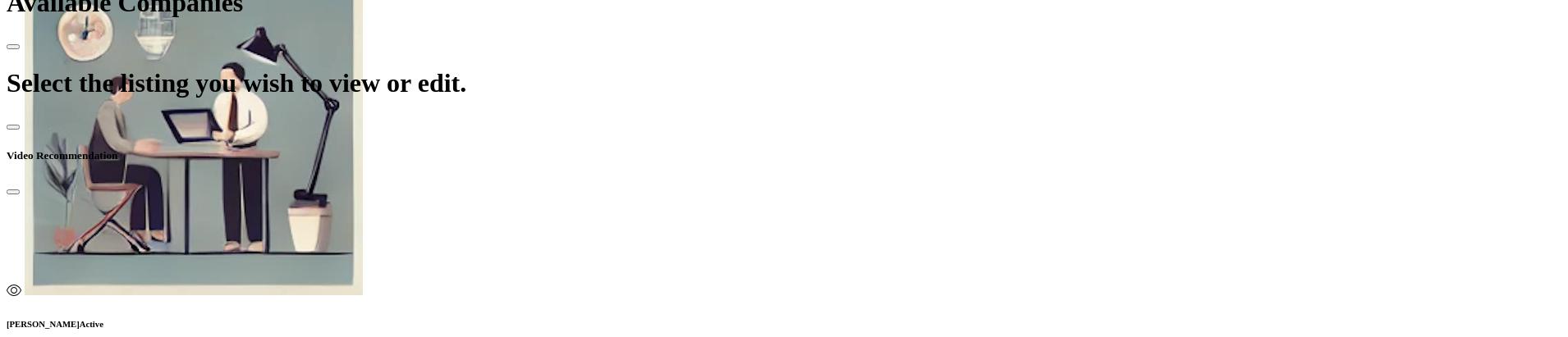
scroll to position [656, 0]
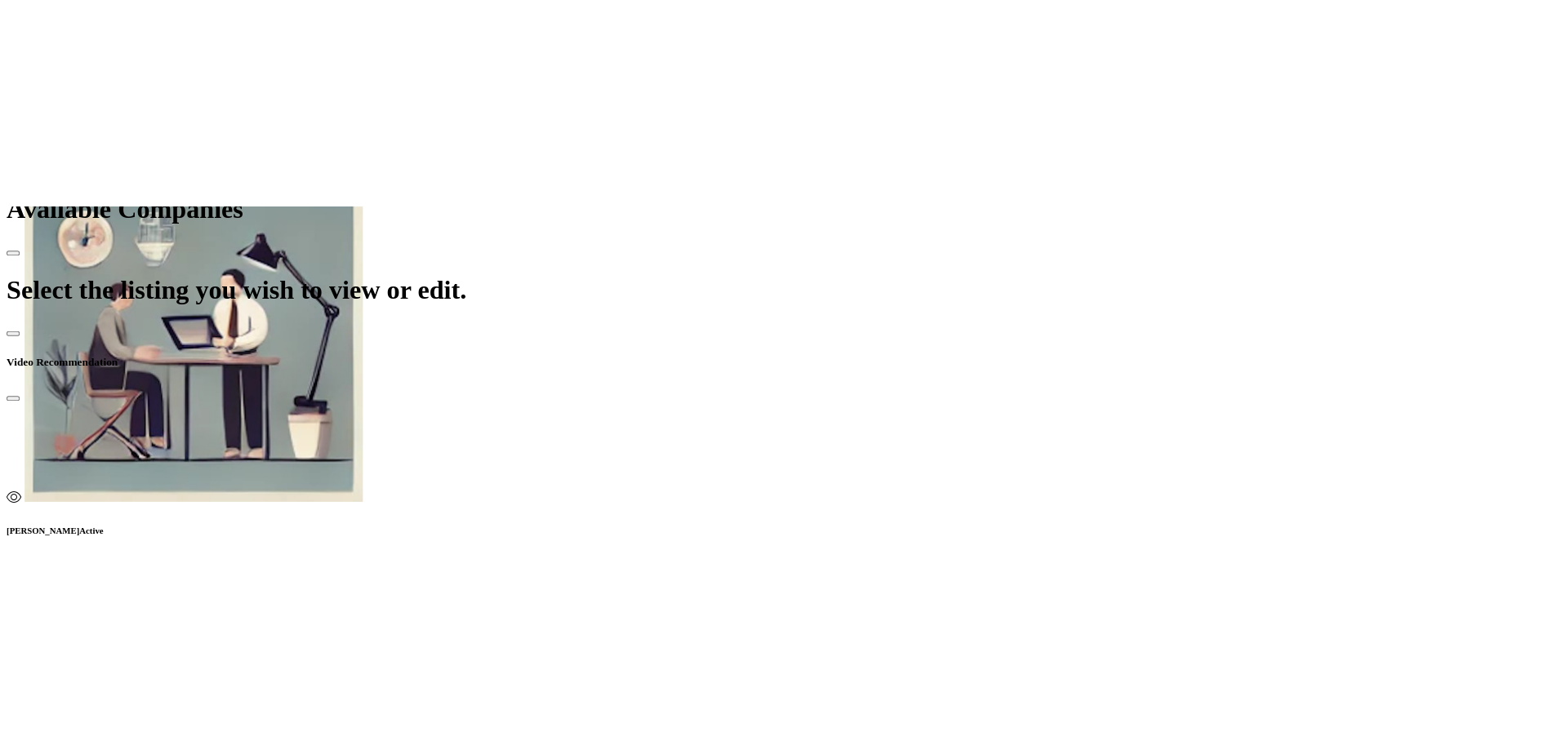
scroll to position [941, 0]
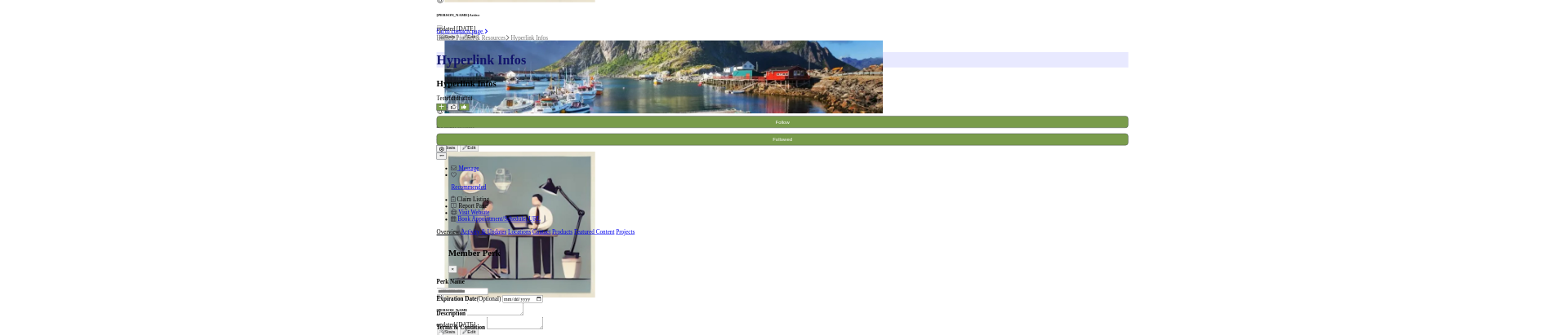
scroll to position [358, 0]
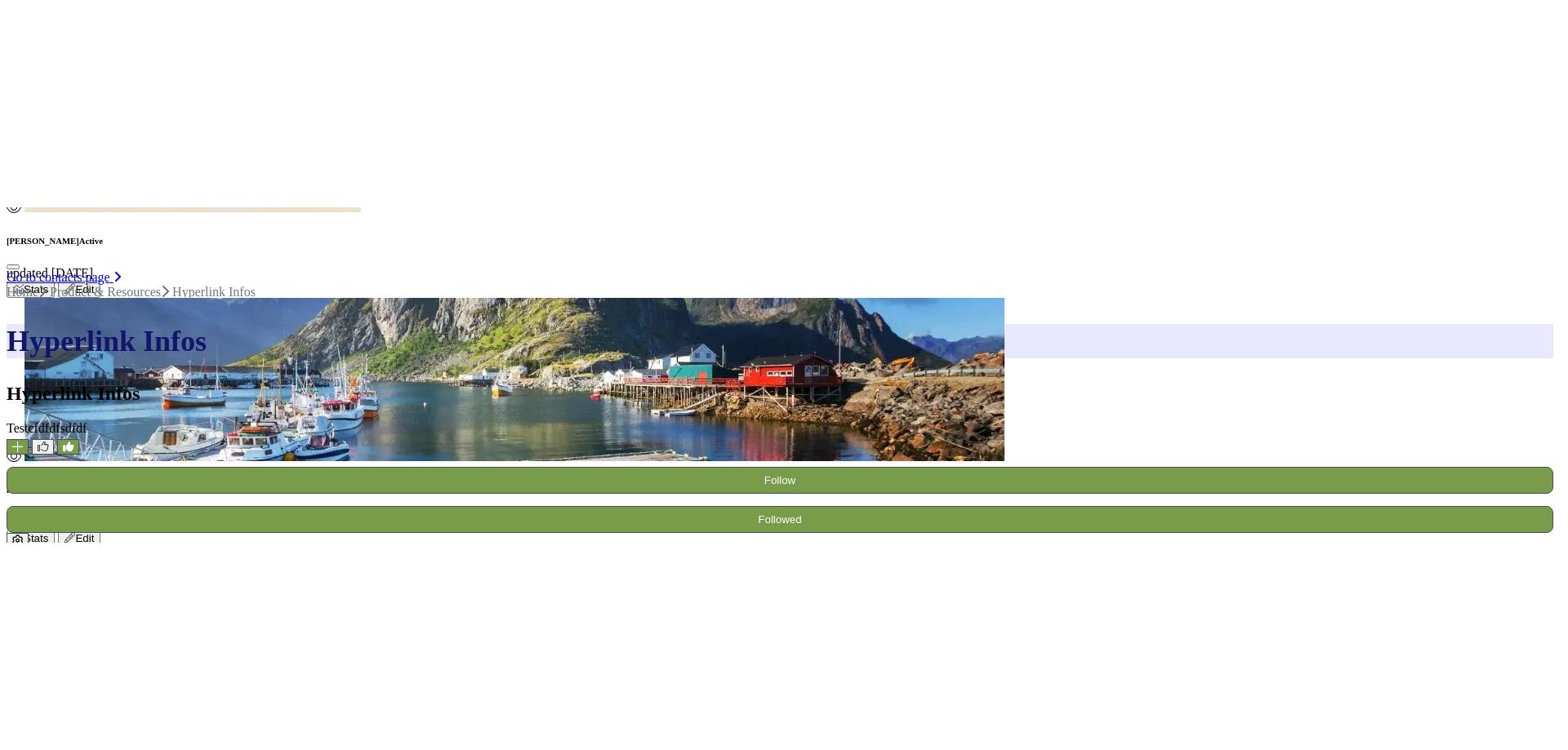
scroll to position [772, 0]
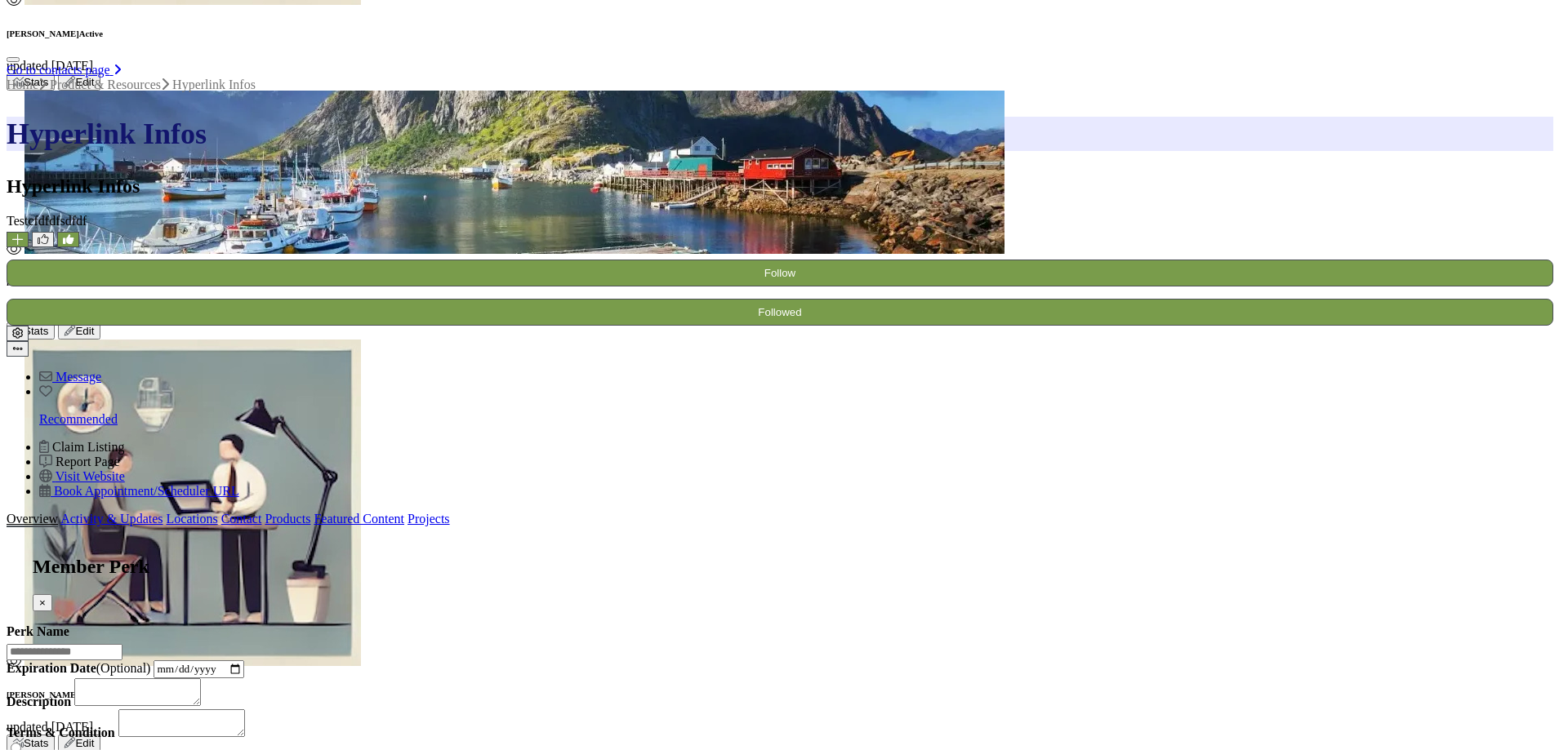
scroll to position [358, 0]
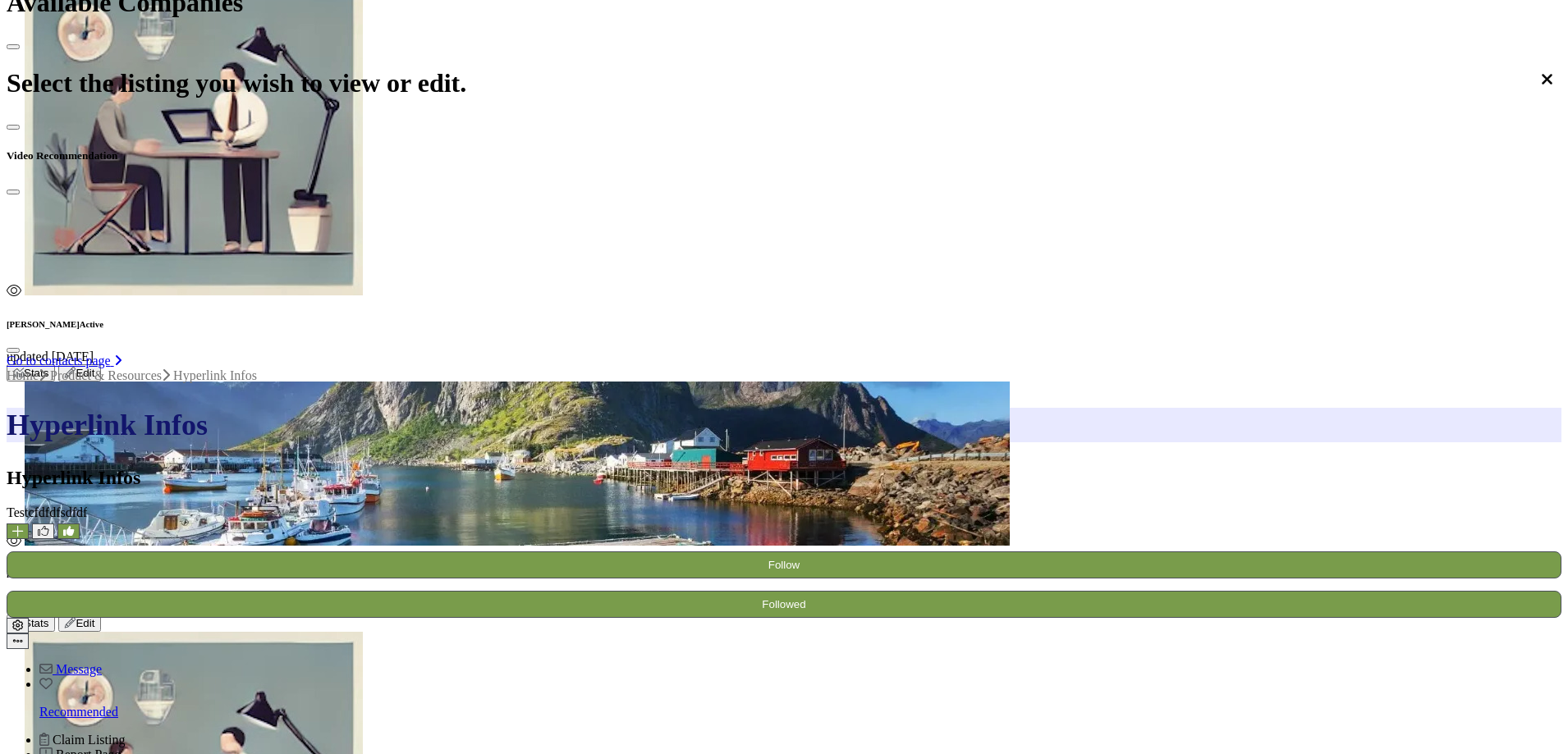
scroll to position [283, 0]
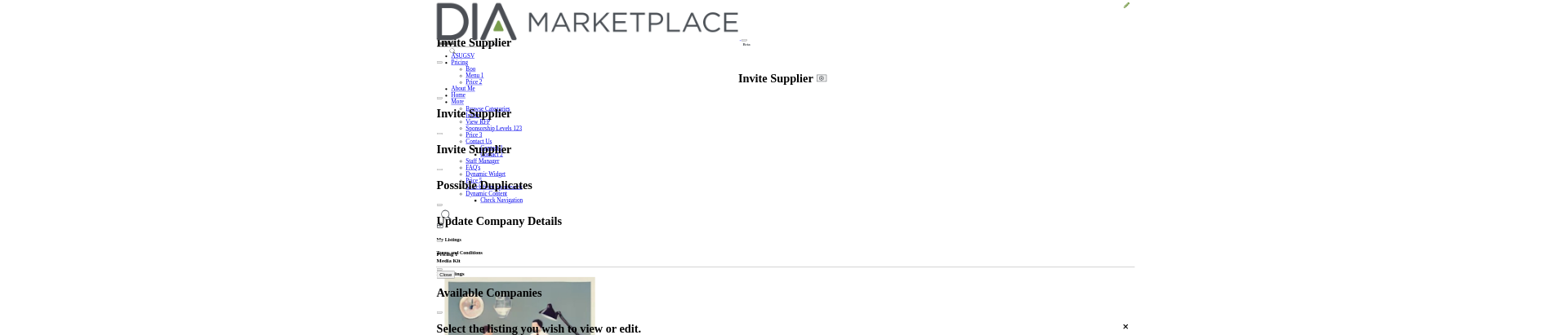
scroll to position [667, 0]
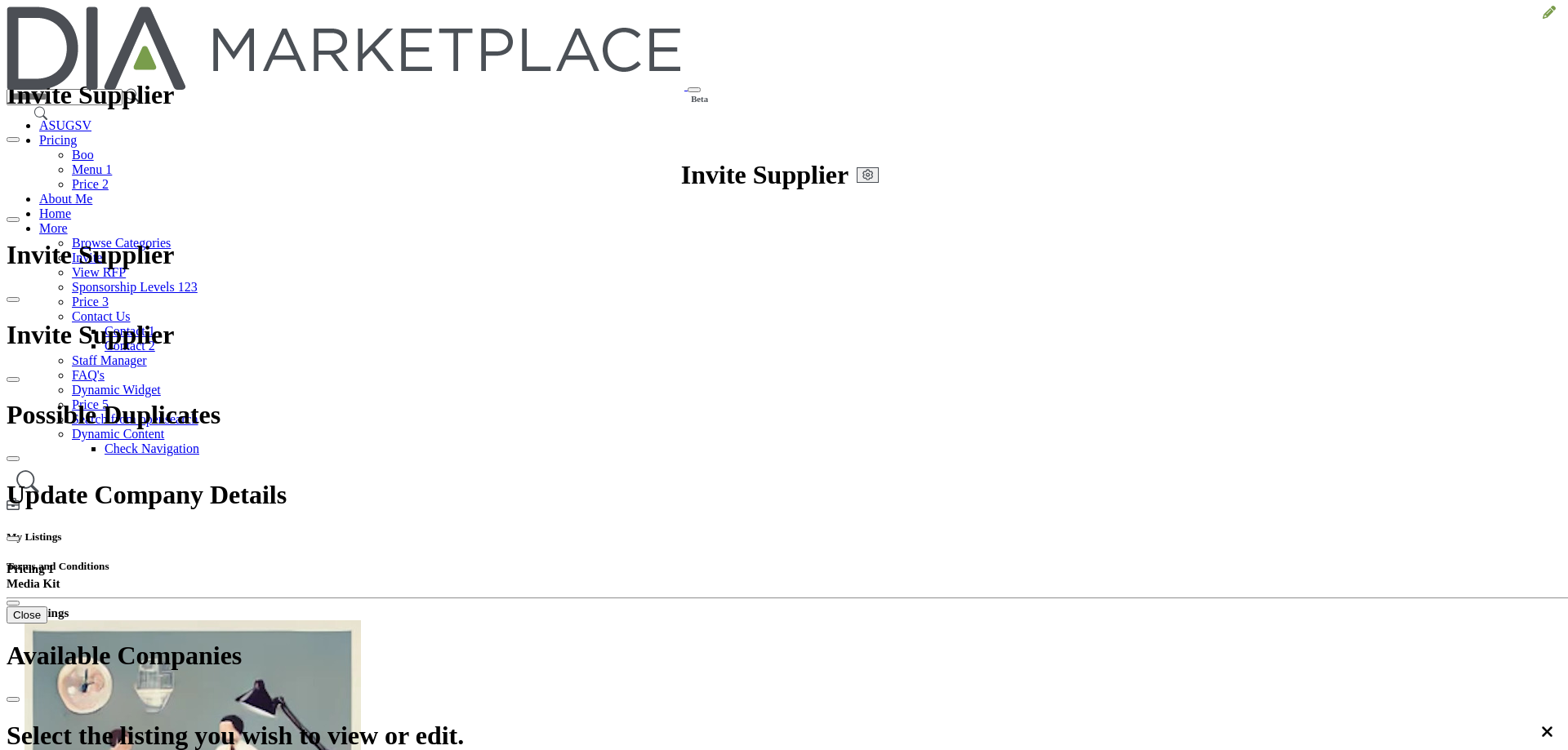
drag, startPoint x: 687, startPoint y: 408, endPoint x: 929, endPoint y: 449, distance: 245.4
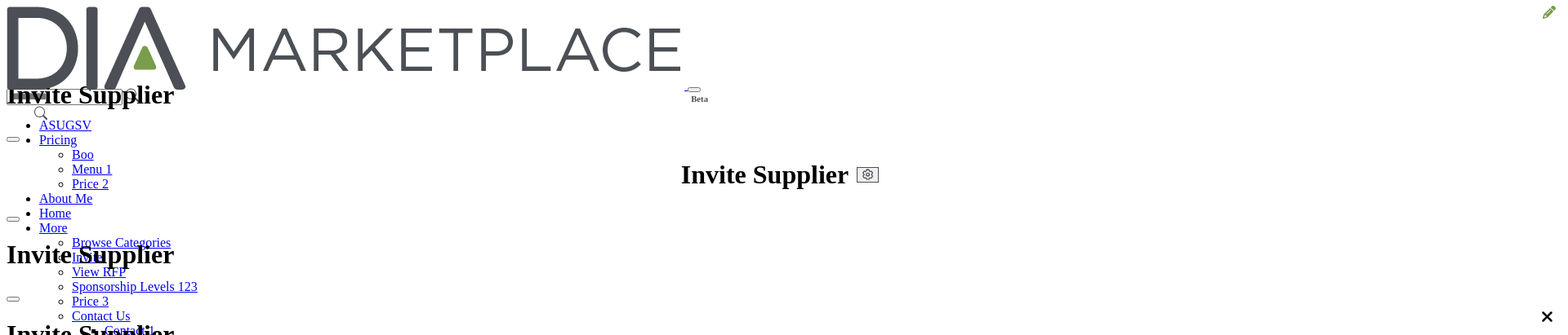
drag, startPoint x: 795, startPoint y: 91, endPoint x: 771, endPoint y: 96, distance: 24.5
